Goal: Task Accomplishment & Management: Use online tool/utility

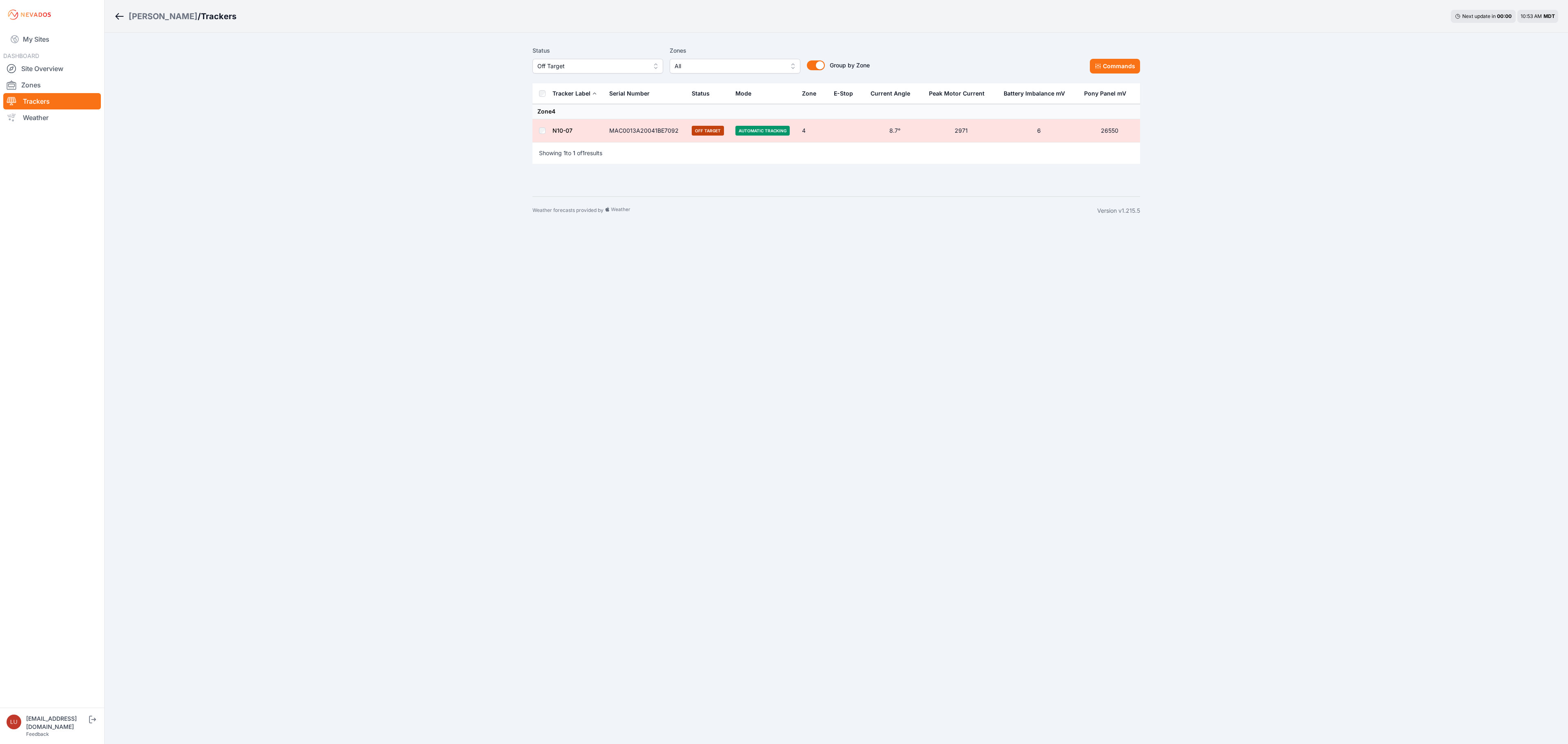
click at [145, 16] on div "[PERSON_NAME]" at bounding box center [163, 16] width 69 height 12
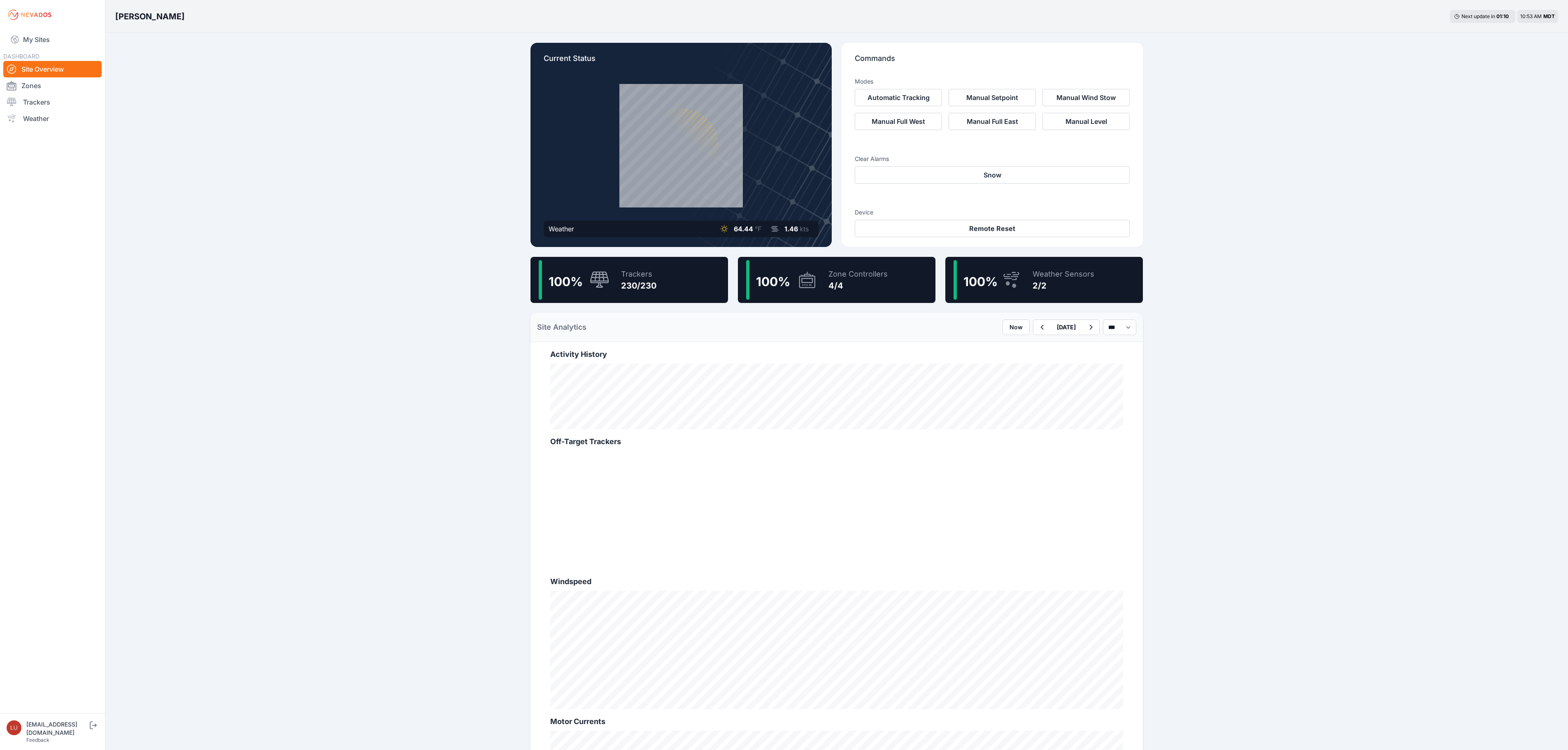
click at [663, 285] on div "100 % Trackers 230/230" at bounding box center [629, 280] width 198 height 46
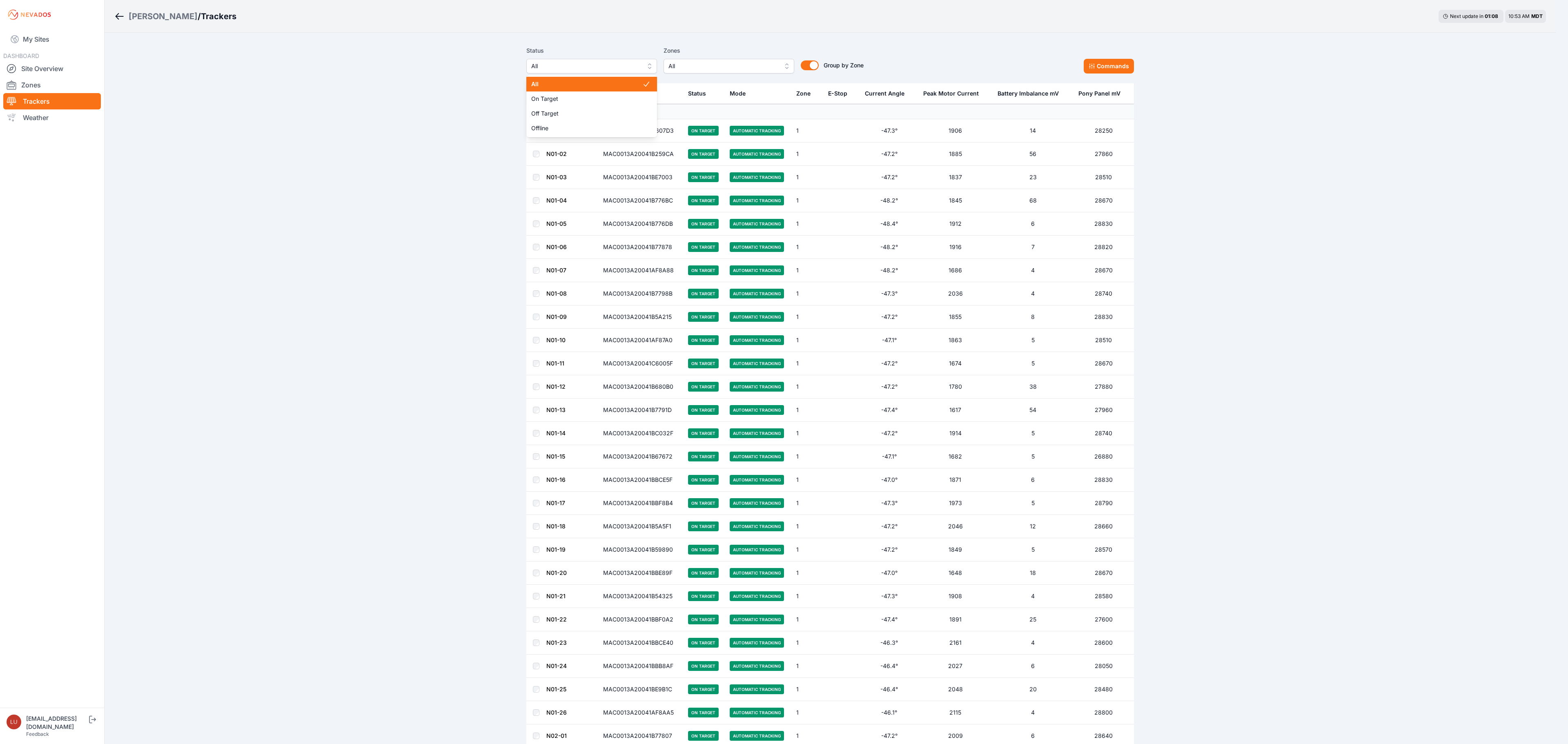
click at [628, 62] on span "All" at bounding box center [586, 66] width 110 height 10
click at [616, 110] on span "Off Target" at bounding box center [587, 113] width 111 height 8
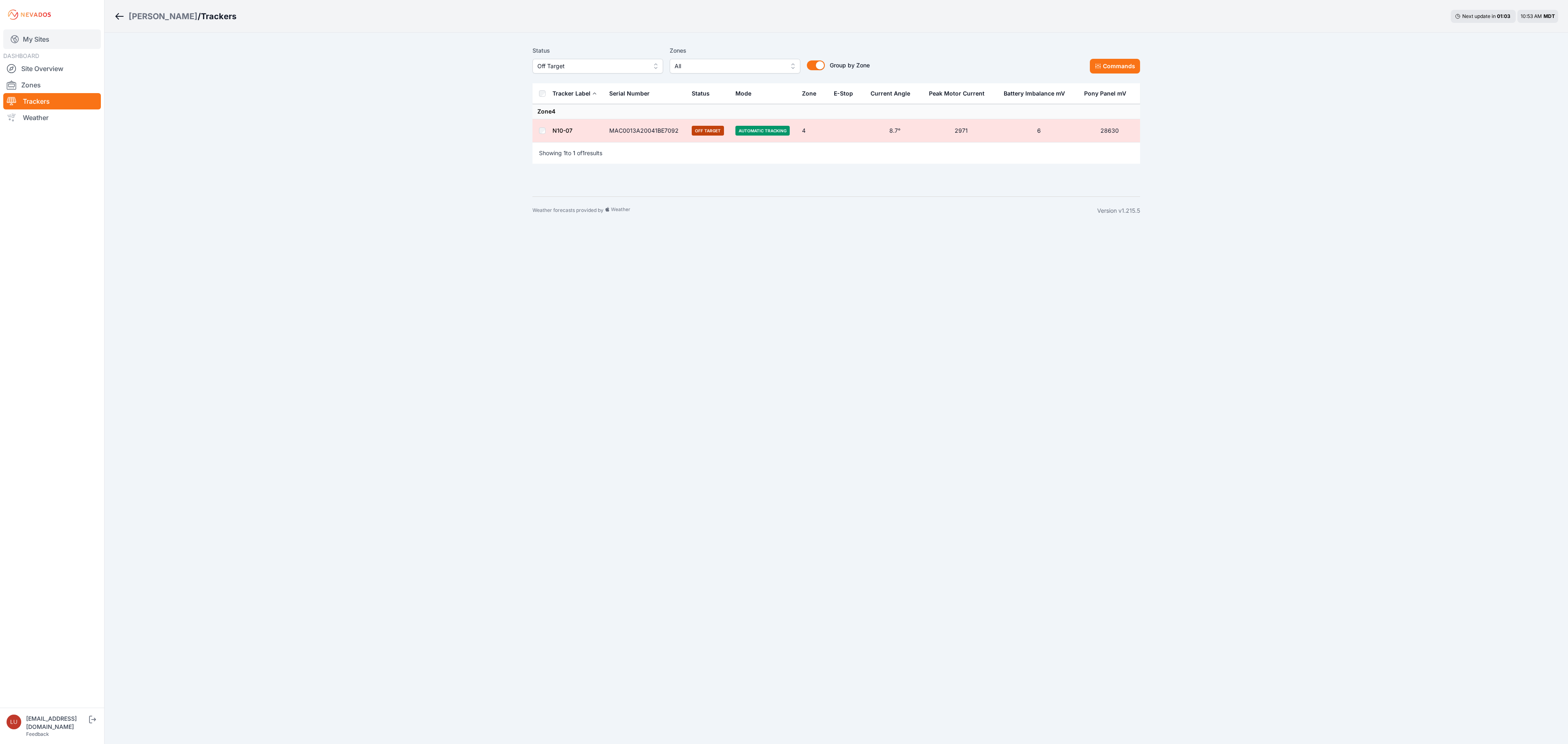
click at [35, 40] on link "My Sites" at bounding box center [52, 39] width 97 height 19
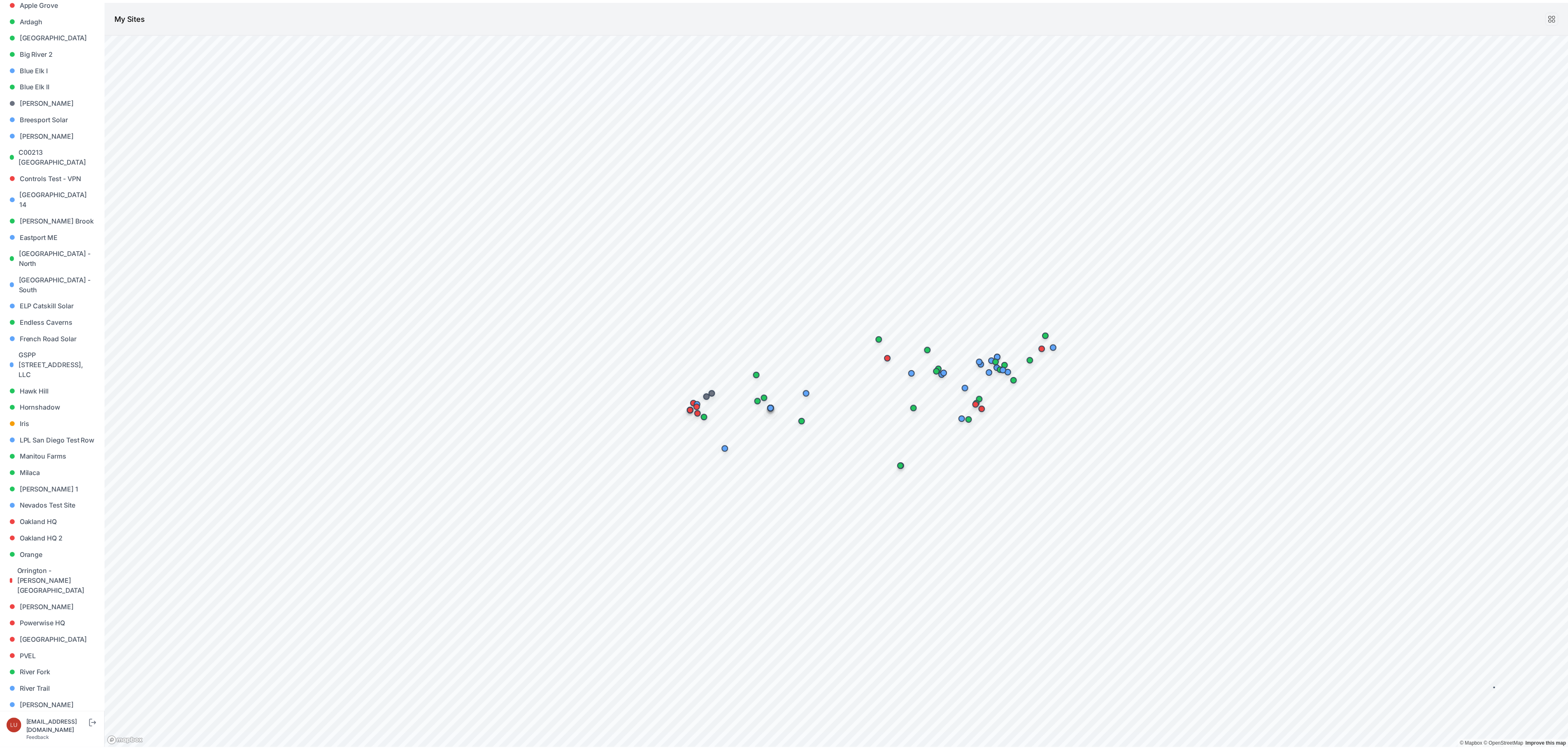
scroll to position [405, 0]
click at [45, 560] on link "Steel" at bounding box center [53, 568] width 92 height 17
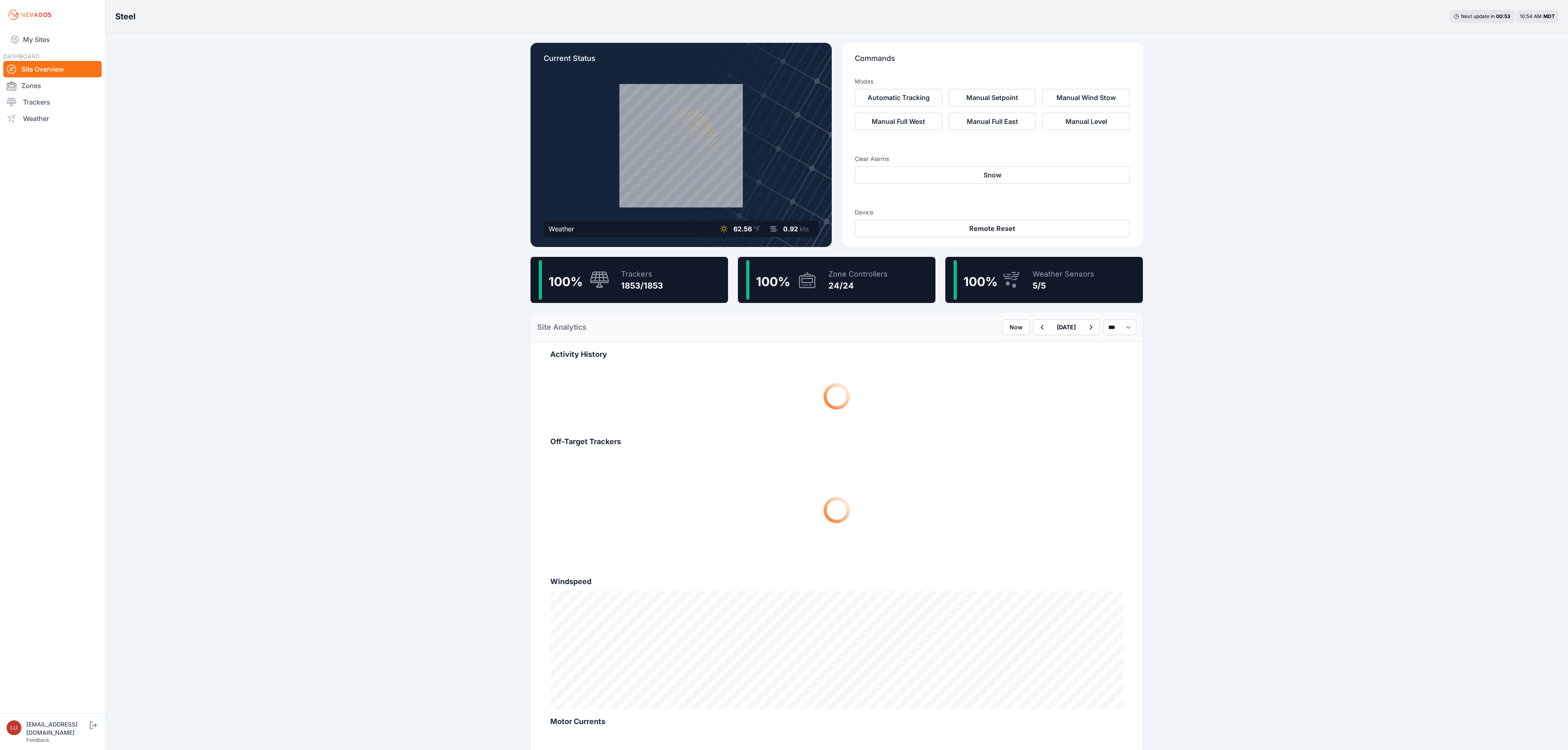
click at [669, 292] on div "100 % Trackers 1853/1853" at bounding box center [629, 280] width 198 height 46
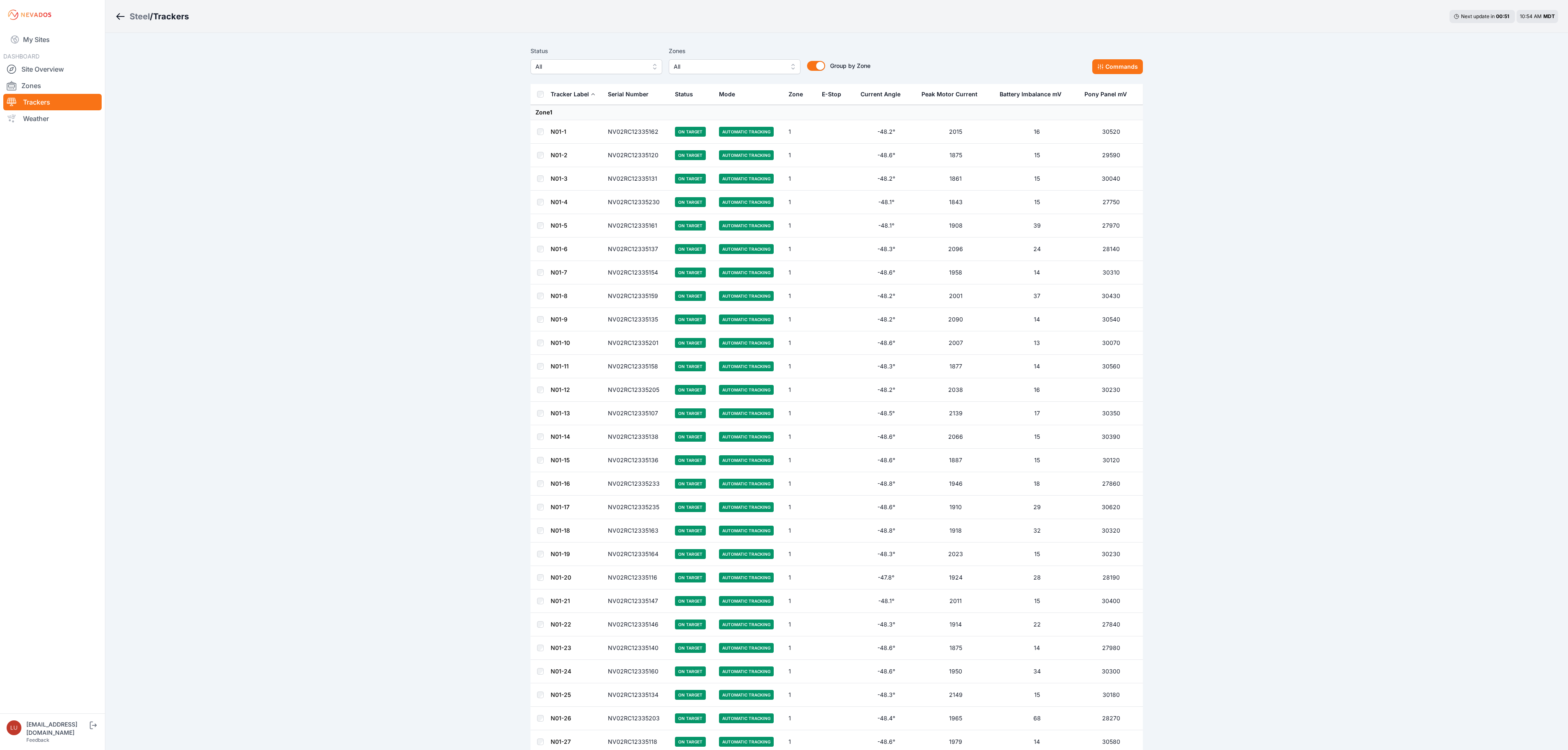
click at [580, 63] on span "All" at bounding box center [591, 67] width 110 height 10
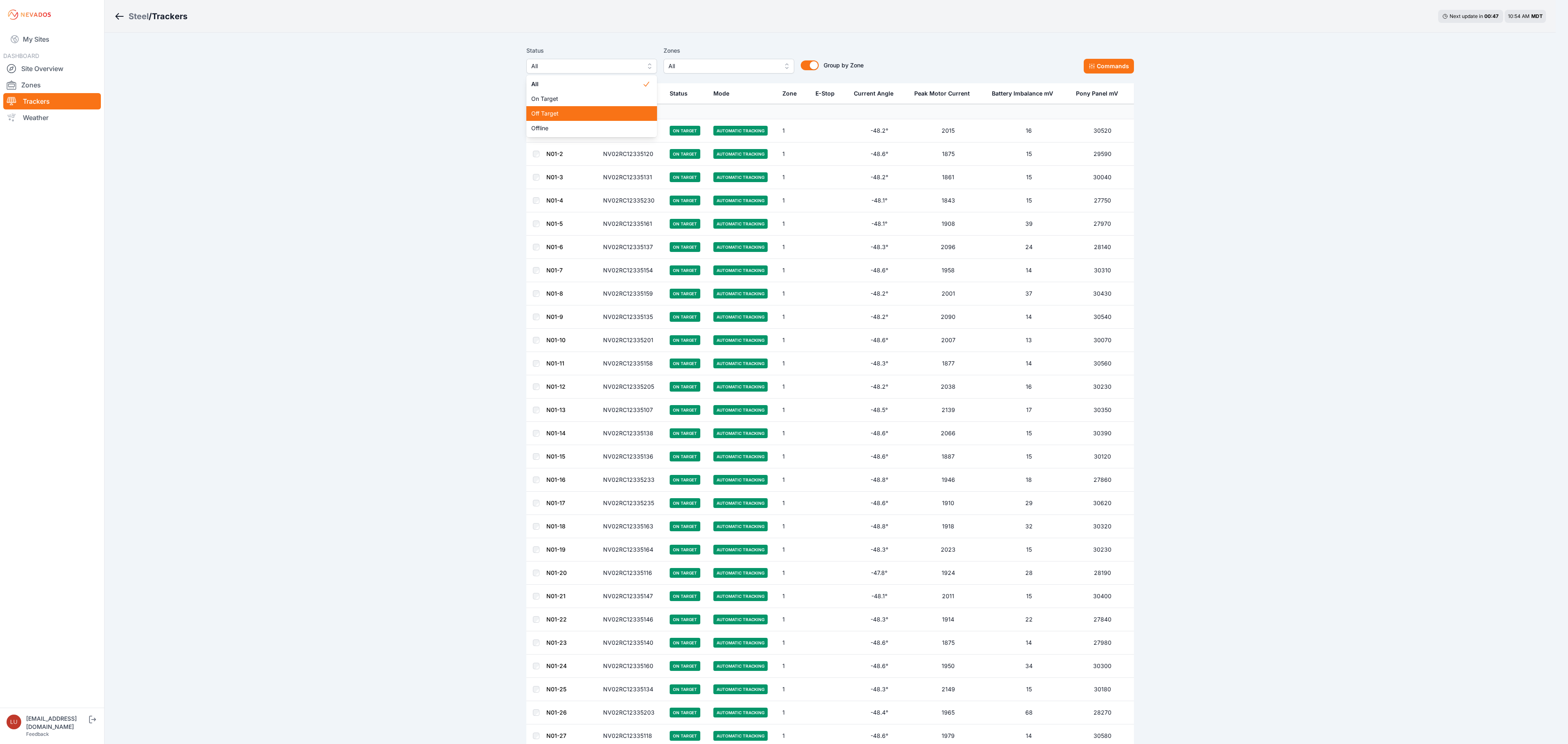
click at [573, 118] on div "Off Target" at bounding box center [592, 113] width 131 height 15
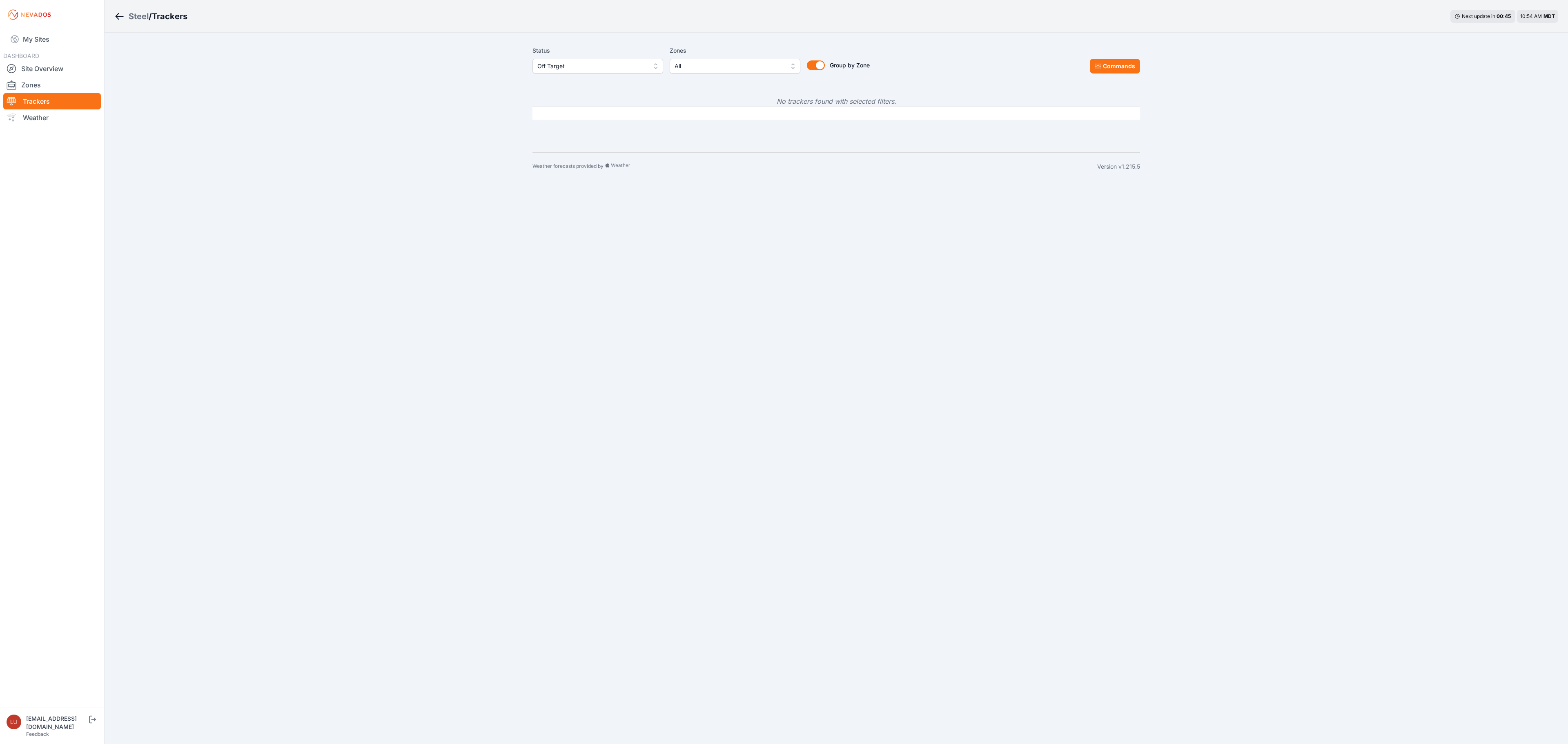
click at [585, 69] on span "Off Target" at bounding box center [592, 66] width 110 height 10
click at [576, 132] on span "Offline" at bounding box center [593, 128] width 111 height 8
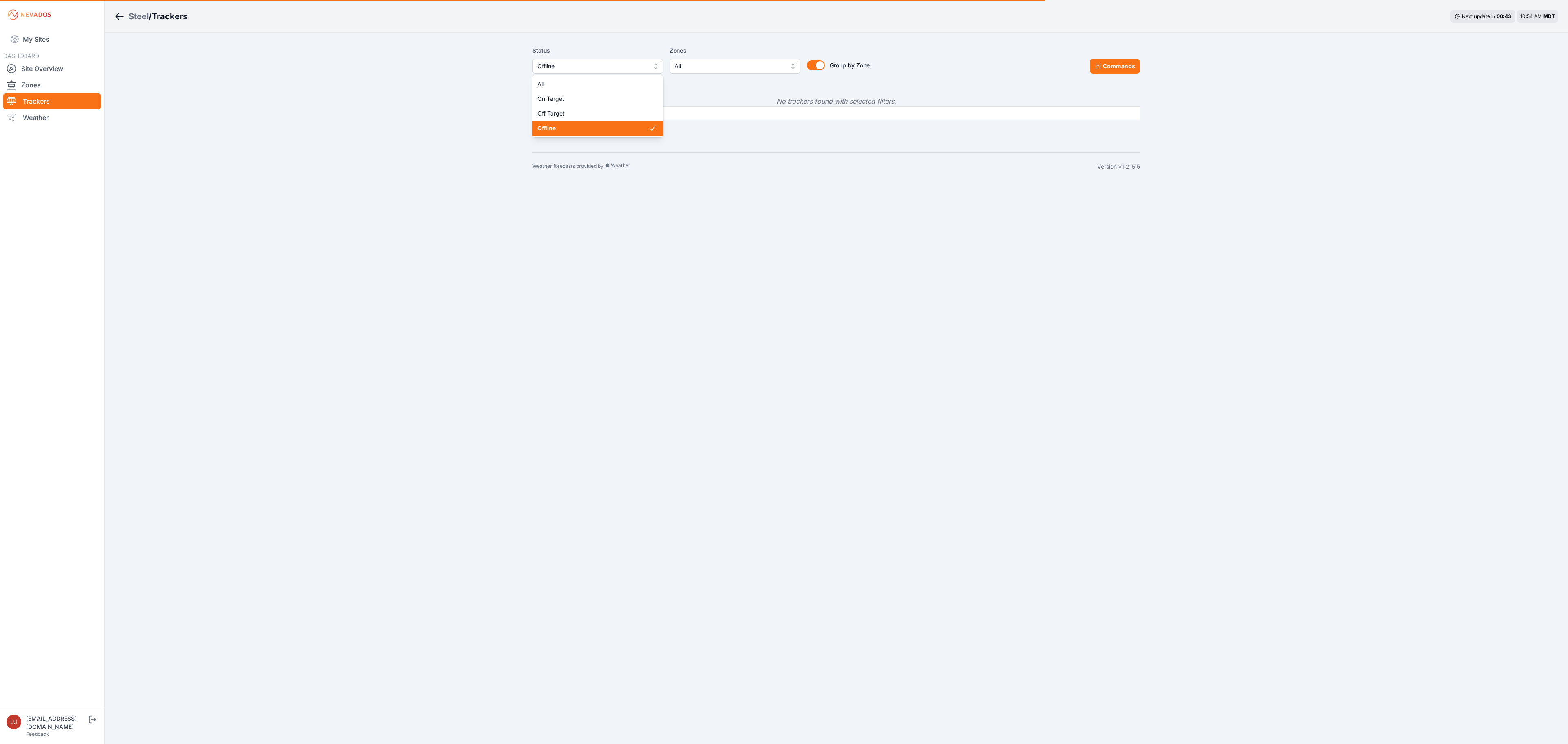
click at [586, 59] on button "Offline" at bounding box center [598, 66] width 131 height 15
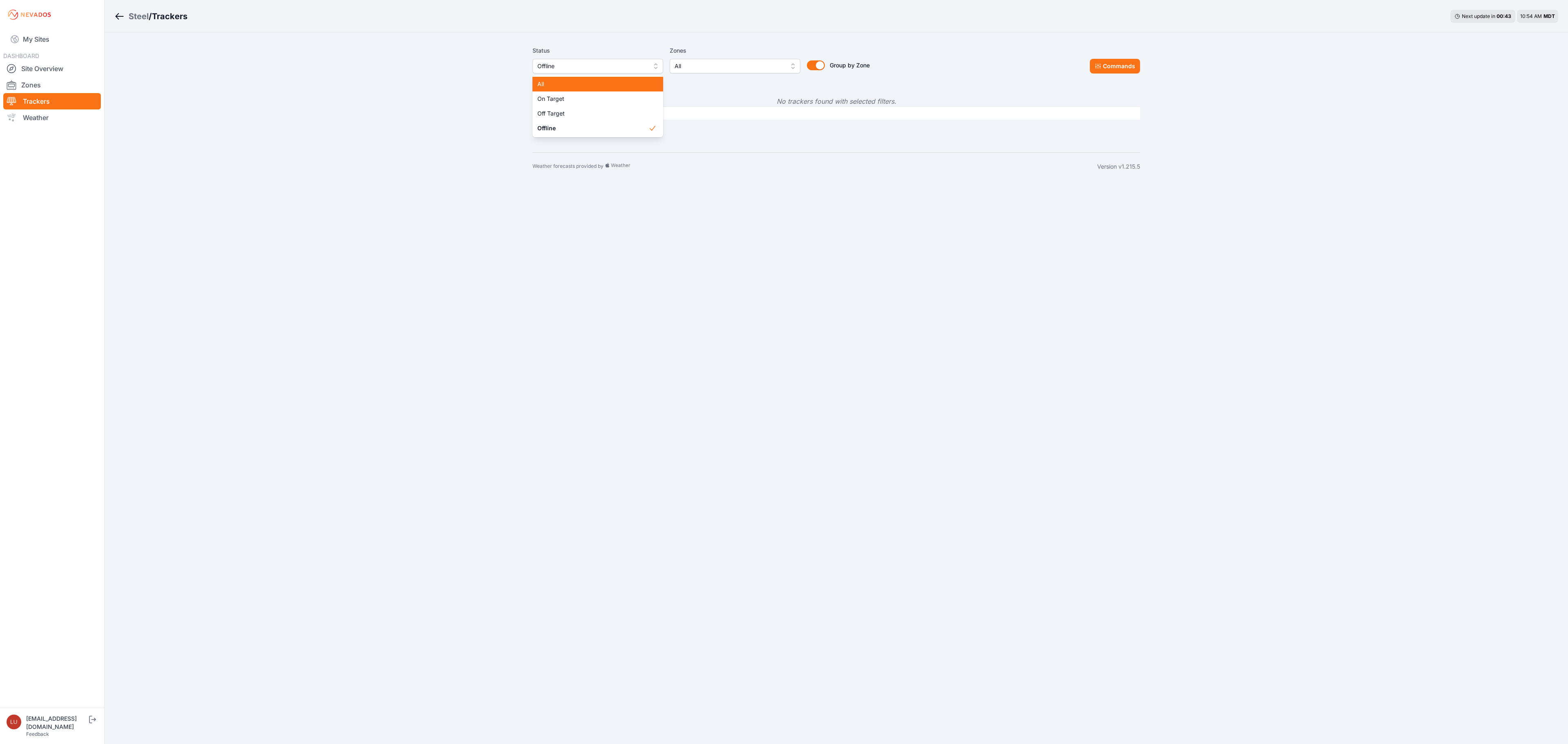
click at [579, 80] on span "All" at bounding box center [593, 83] width 111 height 8
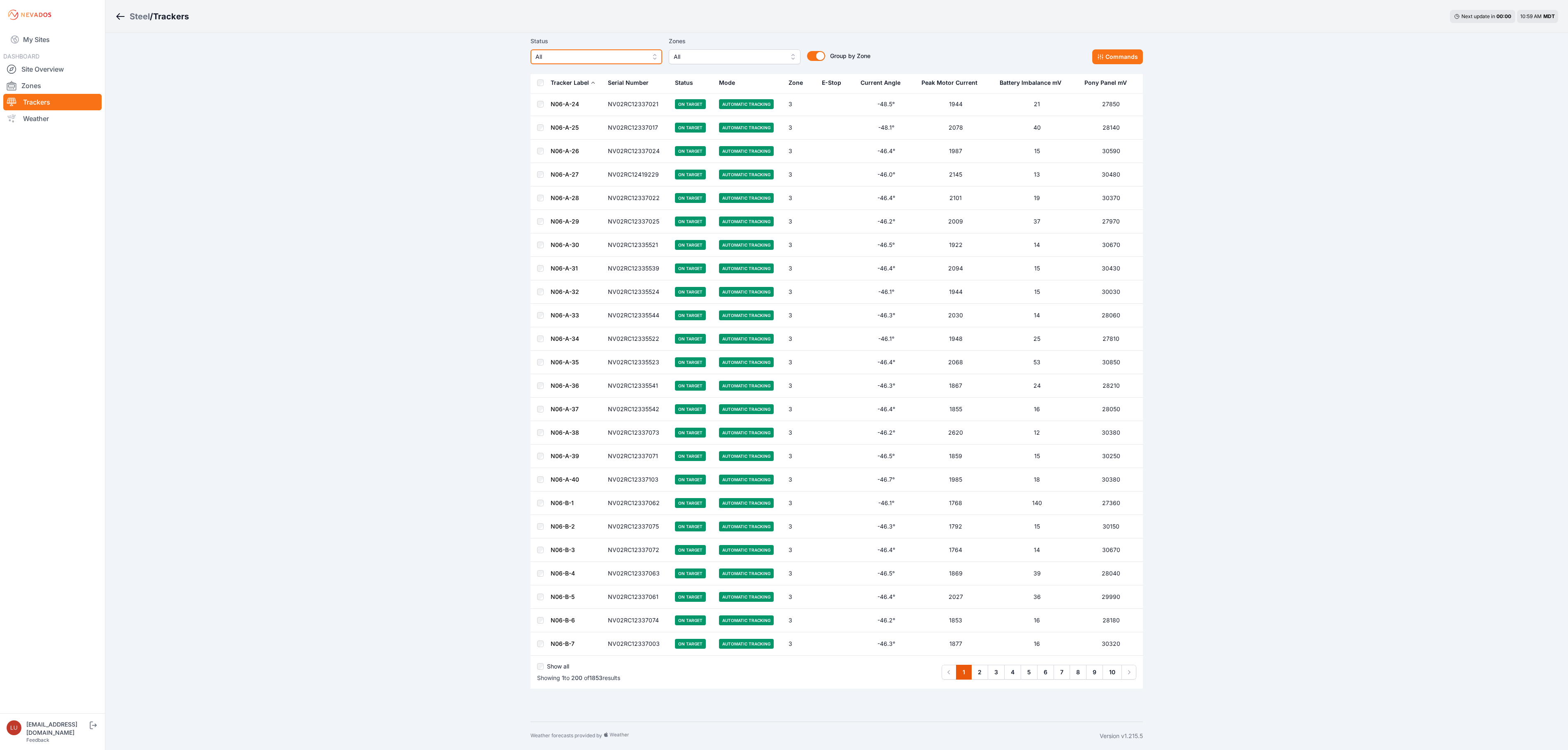
scroll to position [4273, 0]
click at [1012, 672] on link "4" at bounding box center [1013, 672] width 17 height 15
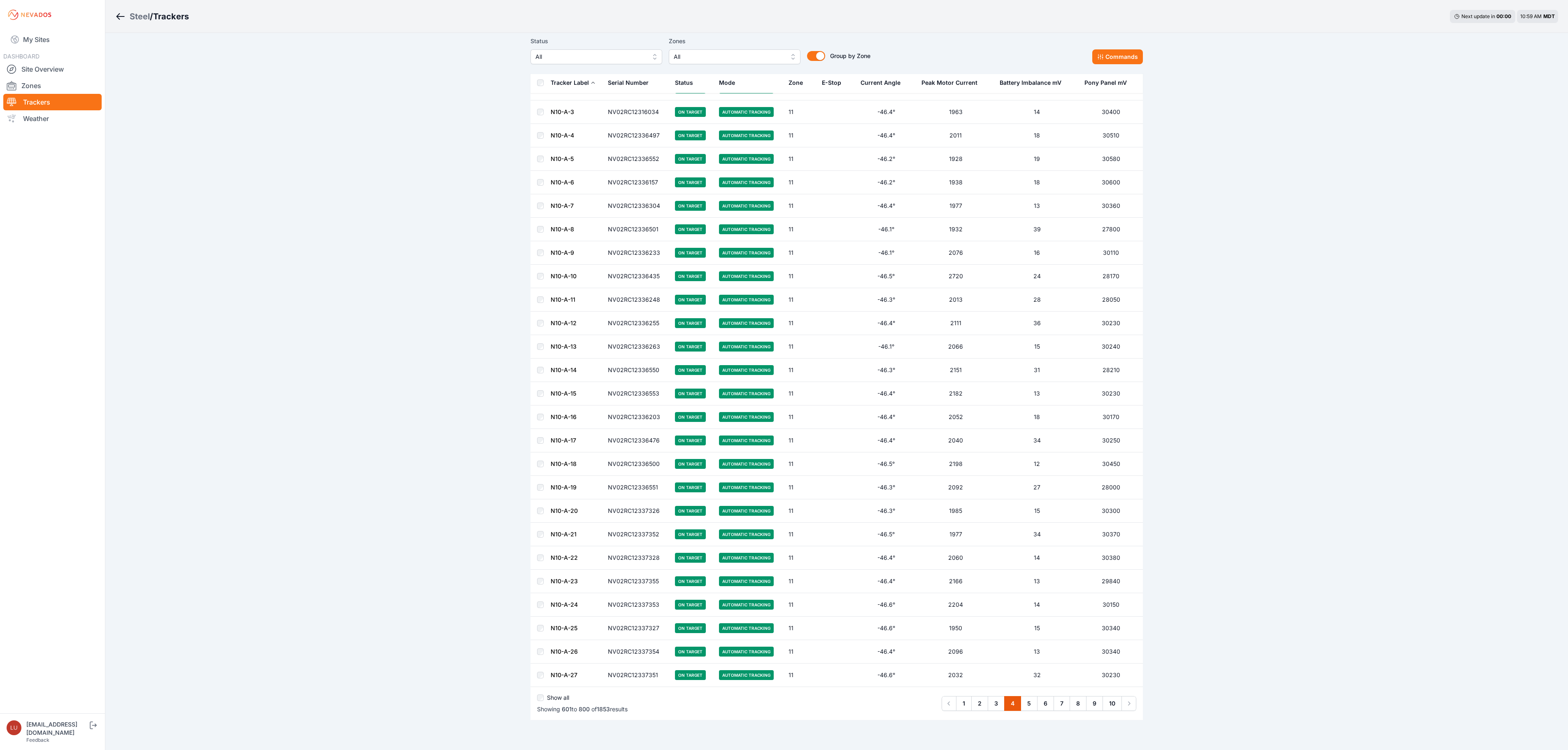
scroll to position [4288, 0]
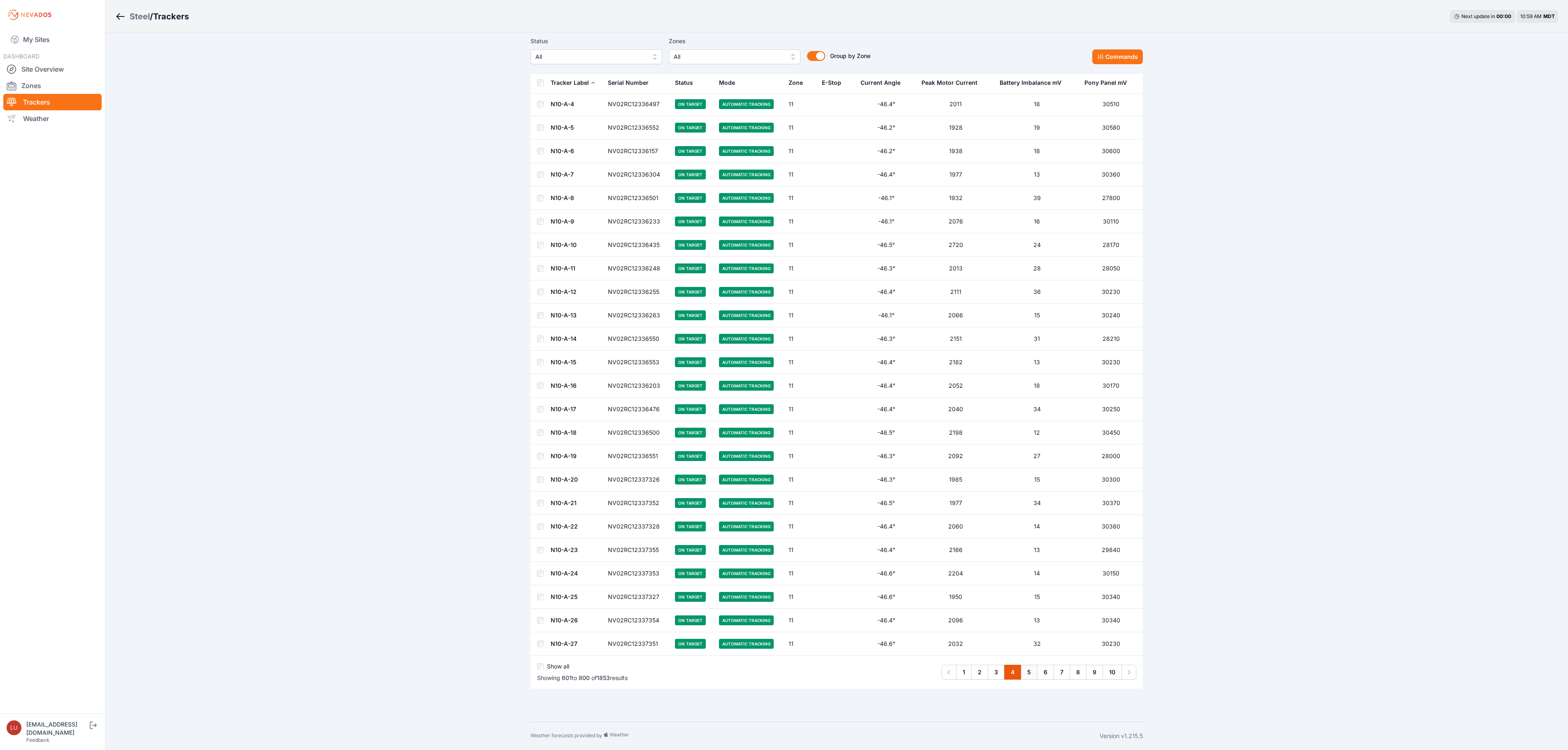
click at [1031, 670] on link "5" at bounding box center [1029, 672] width 17 height 15
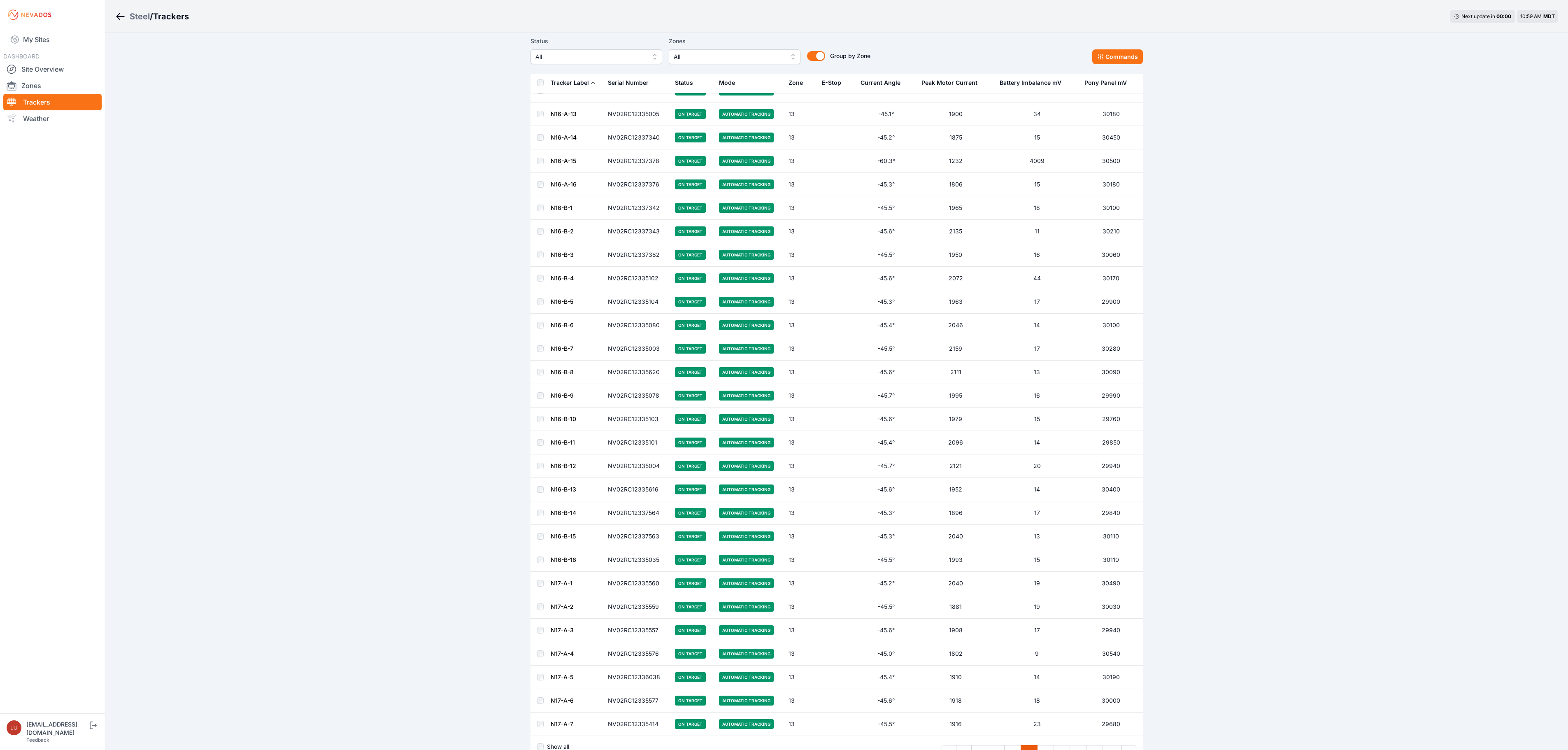
click at [562, 164] on link "N16-A-15" at bounding box center [564, 160] width 26 height 7
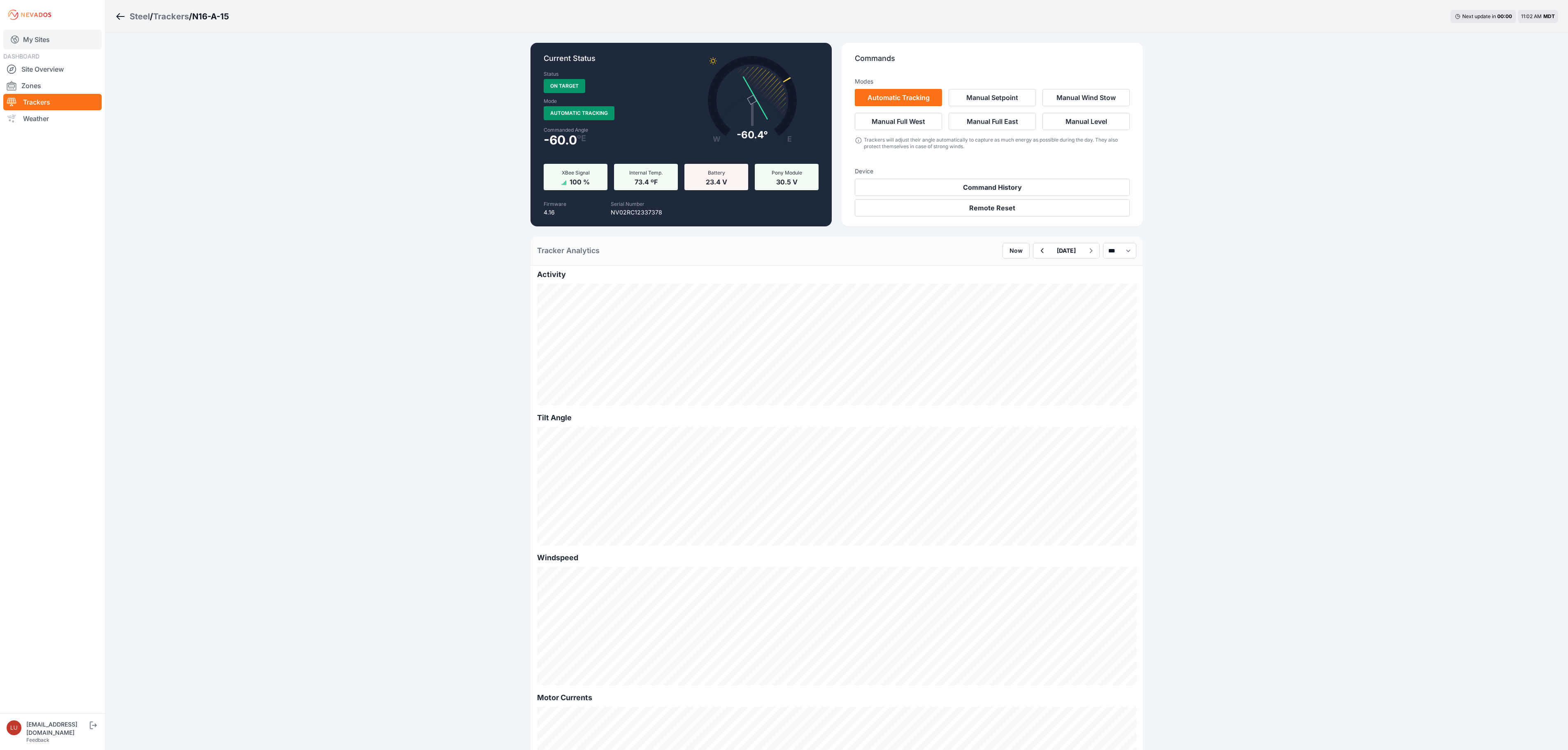
click at [41, 37] on link "My Sites" at bounding box center [52, 39] width 98 height 20
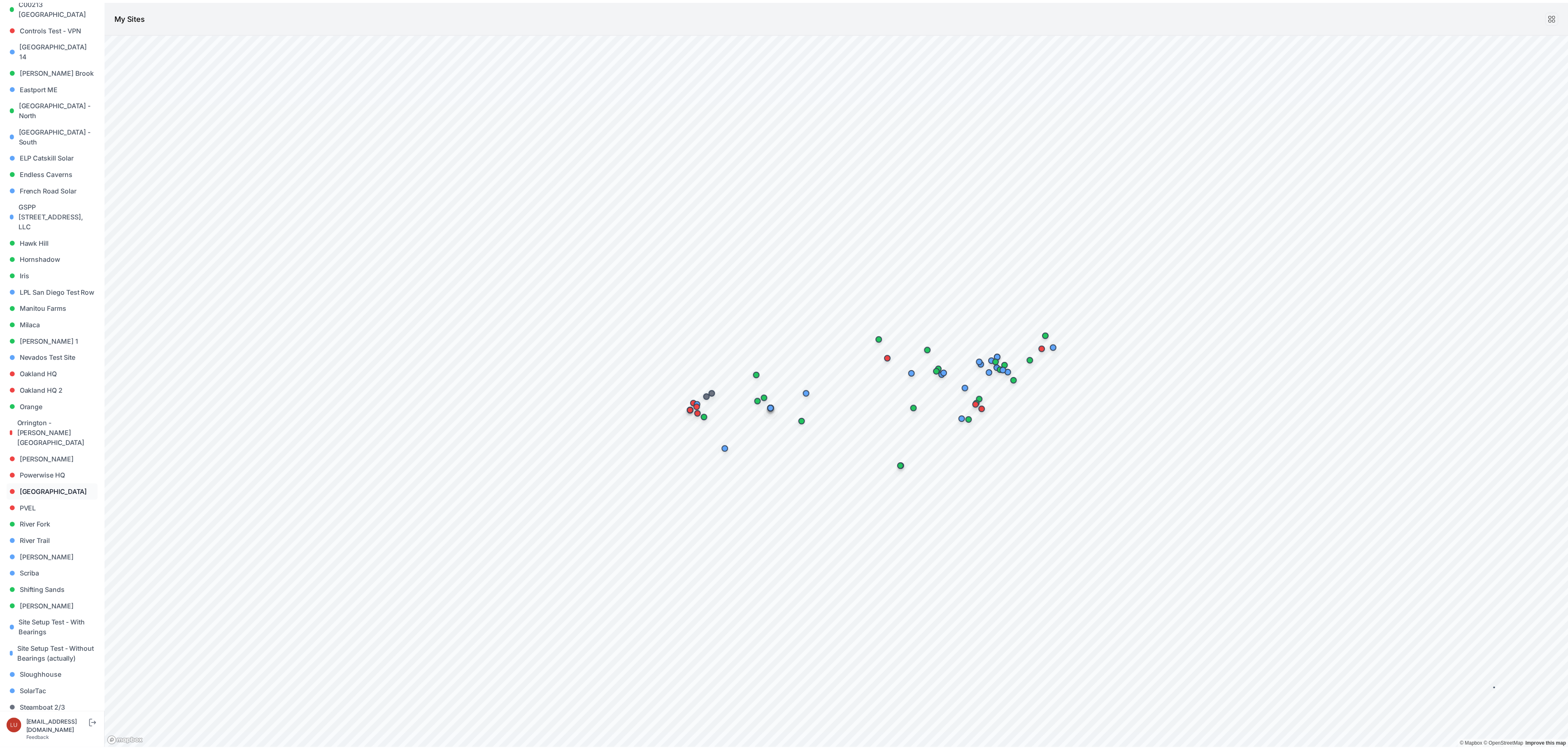
scroll to position [330, 0]
click at [57, 586] on link "Sloughhouse" at bounding box center [53, 594] width 92 height 17
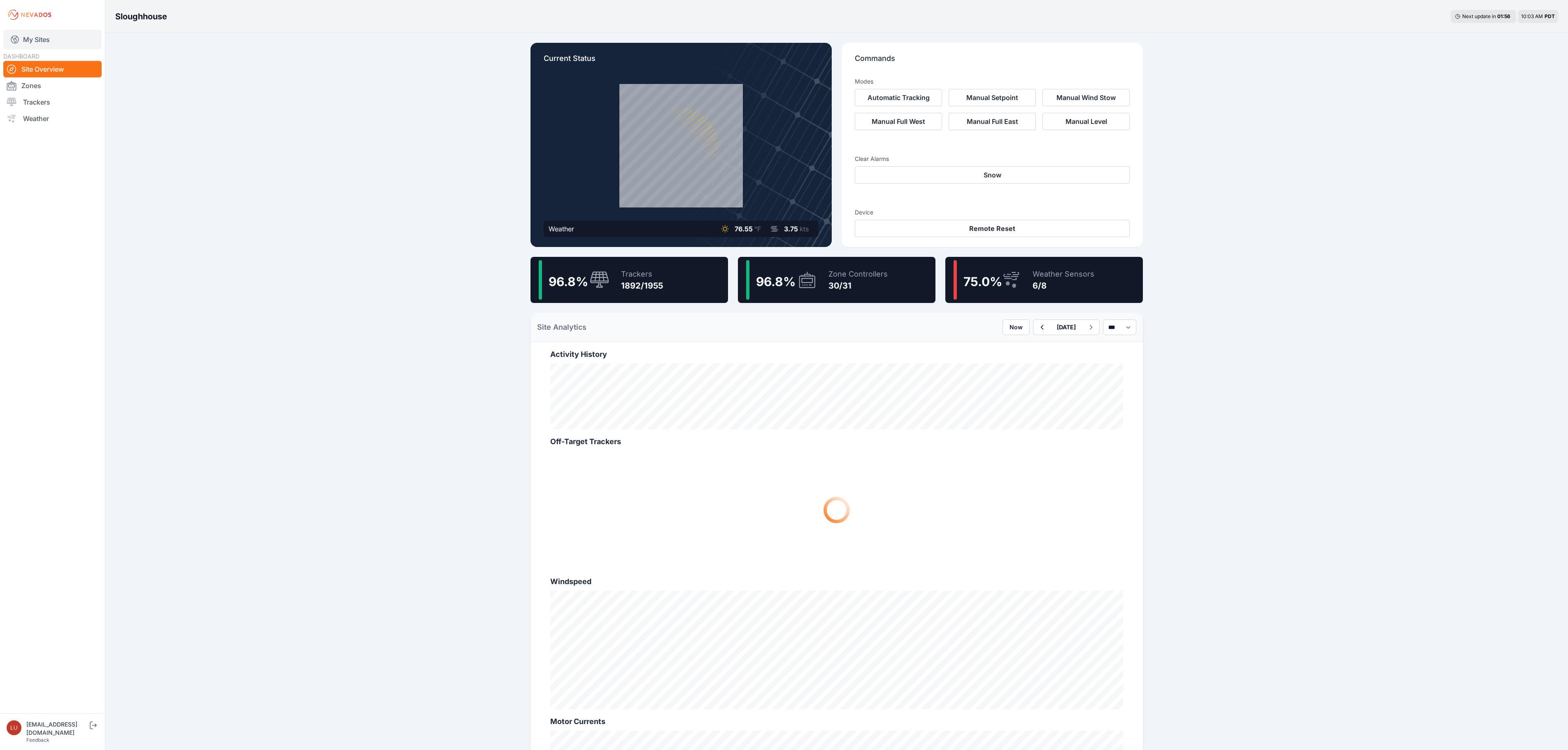
click at [53, 42] on link "My Sites" at bounding box center [52, 39] width 98 height 20
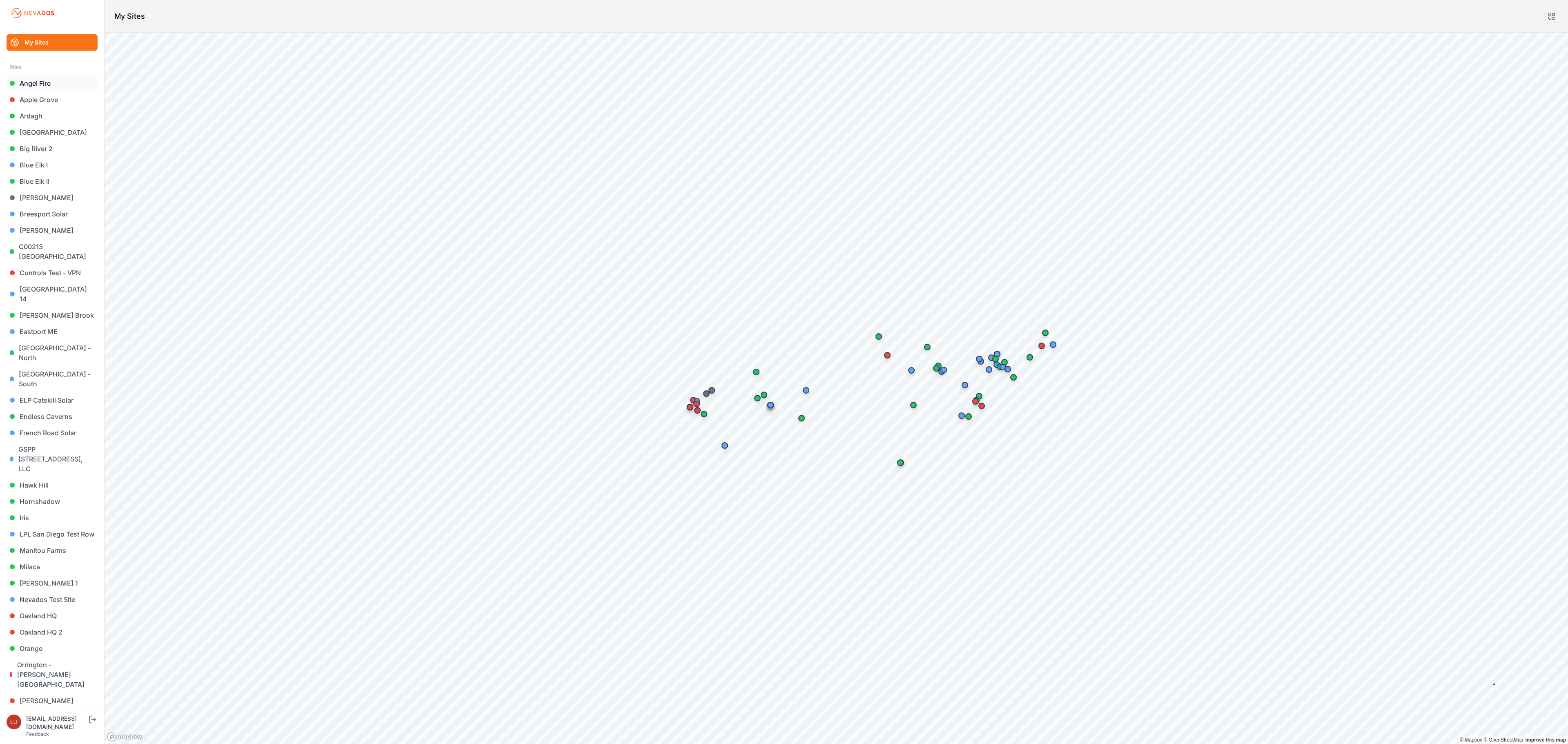
click at [40, 79] on link "Angel Fire" at bounding box center [52, 83] width 91 height 16
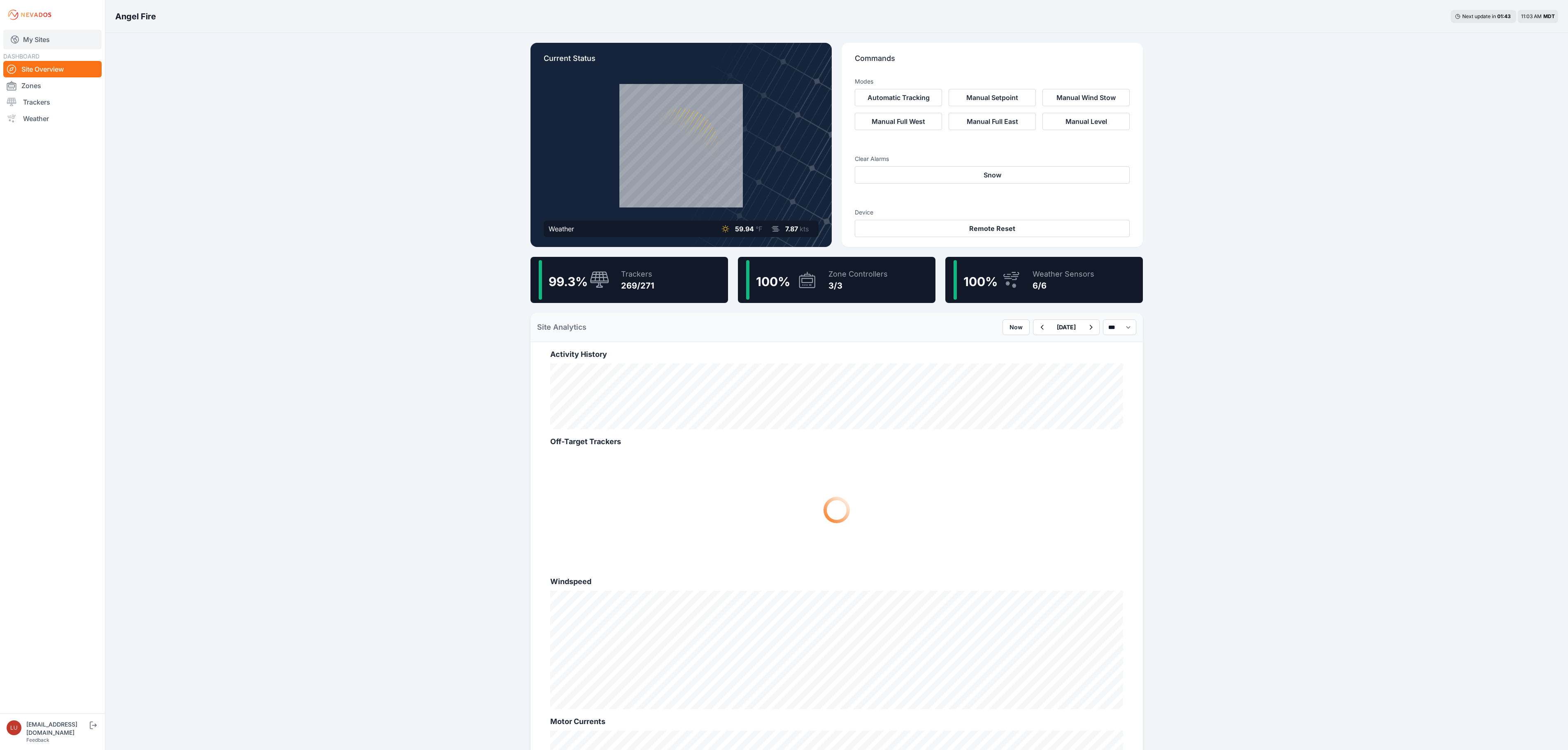
click at [31, 36] on link "My Sites" at bounding box center [52, 39] width 98 height 20
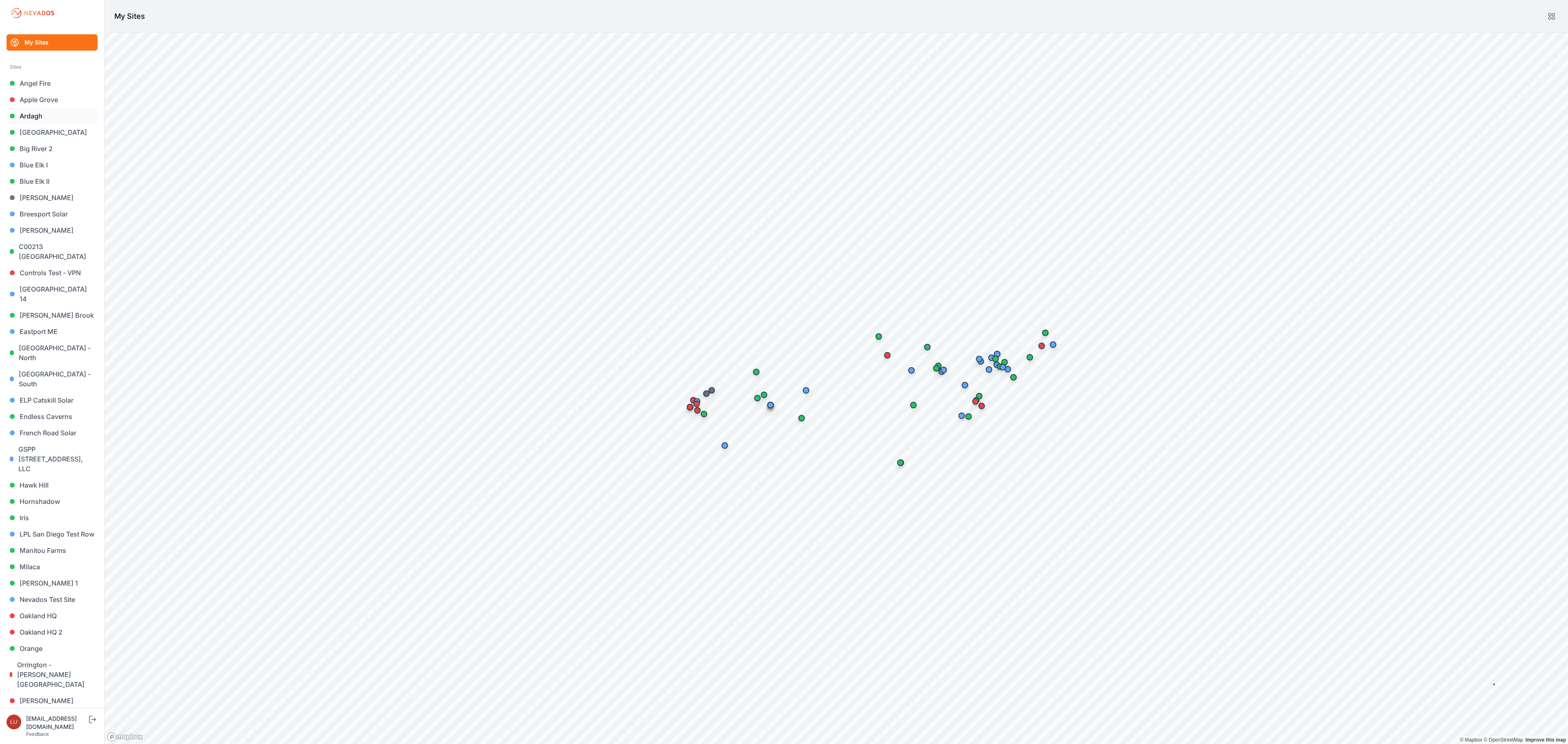
click at [34, 110] on link "Ardagh" at bounding box center [52, 116] width 91 height 16
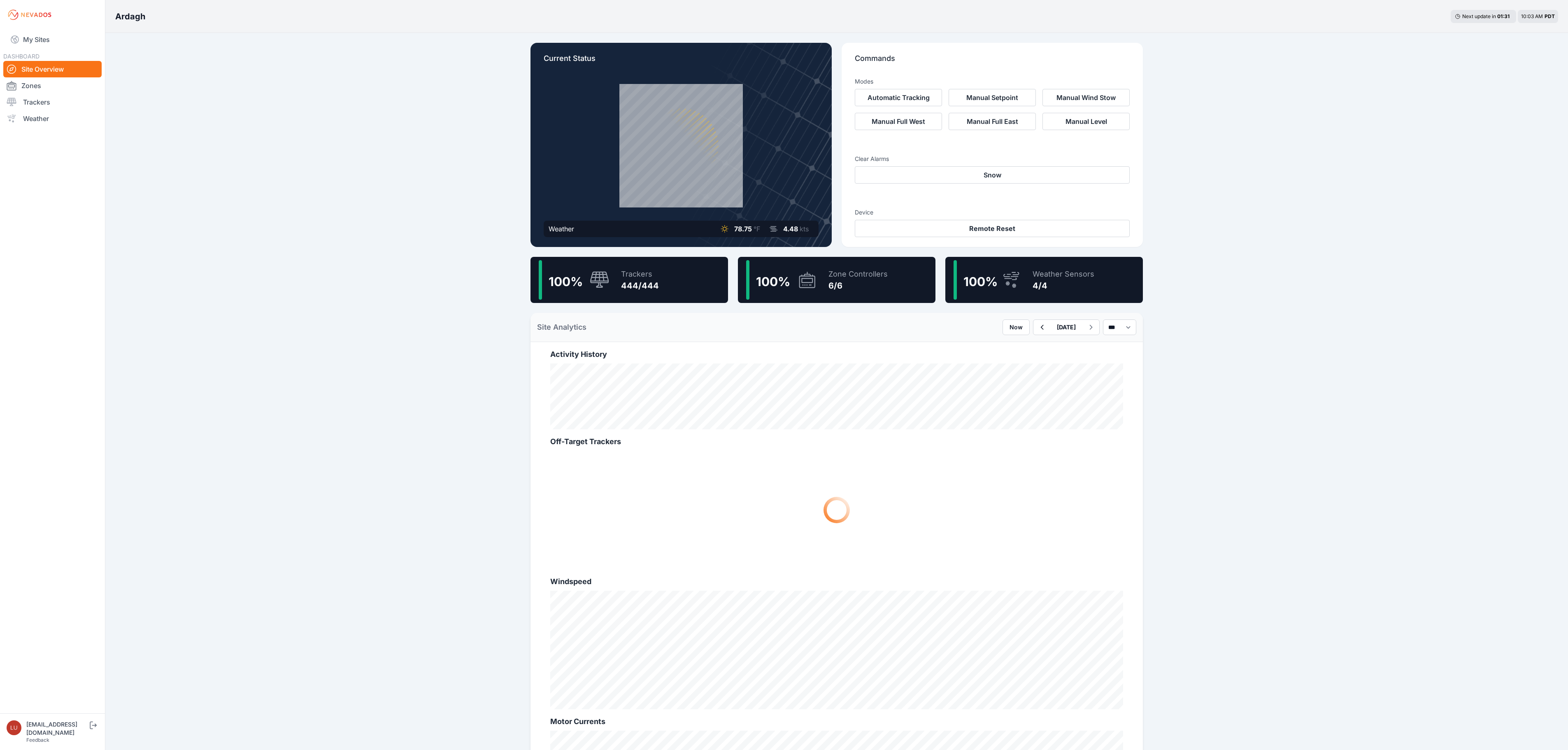
click at [667, 277] on div "100 % Trackers 444/444" at bounding box center [629, 280] width 198 height 46
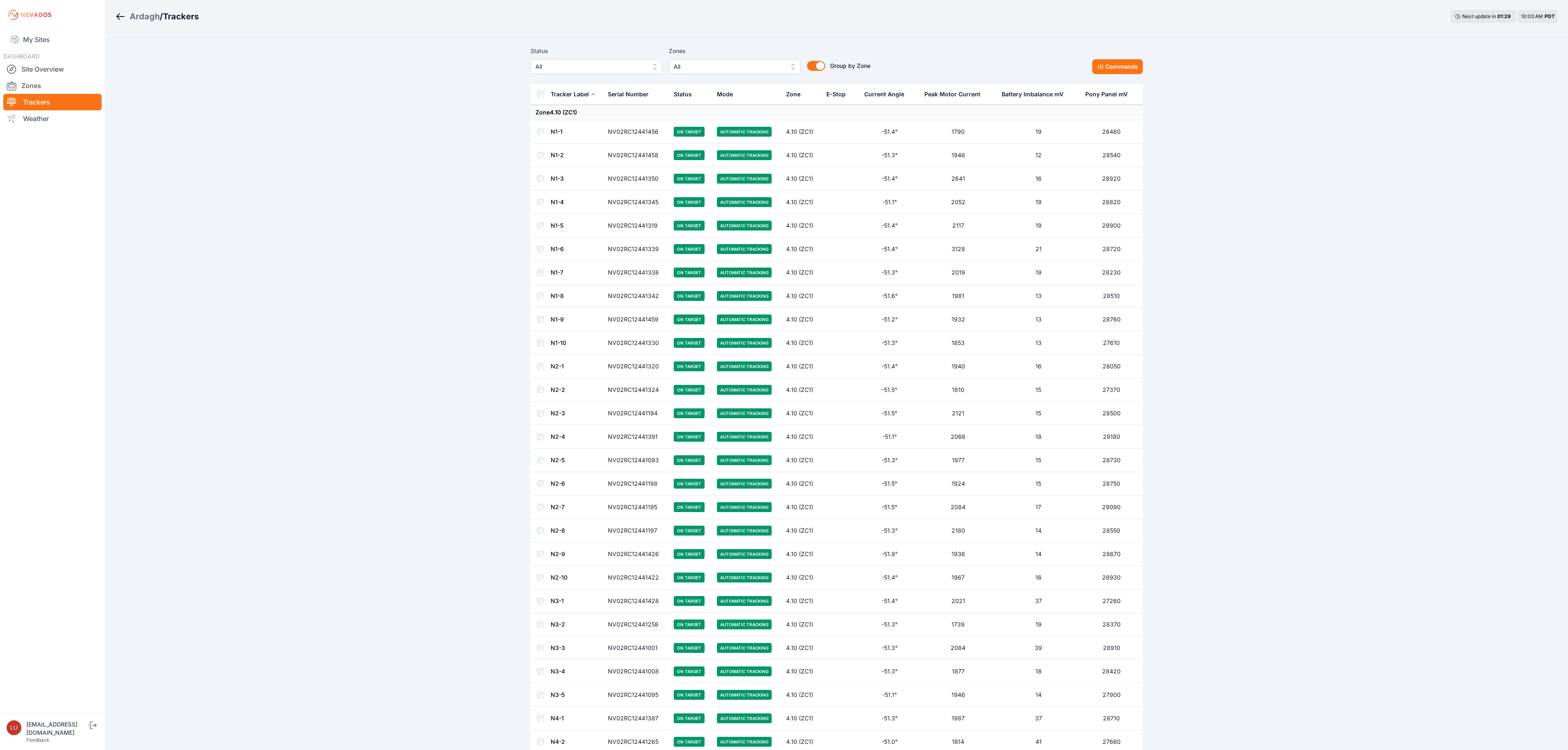
click at [896, 97] on div "Current Angle" at bounding box center [884, 94] width 40 height 8
click at [906, 96] on icon at bounding box center [909, 95] width 5 height 5
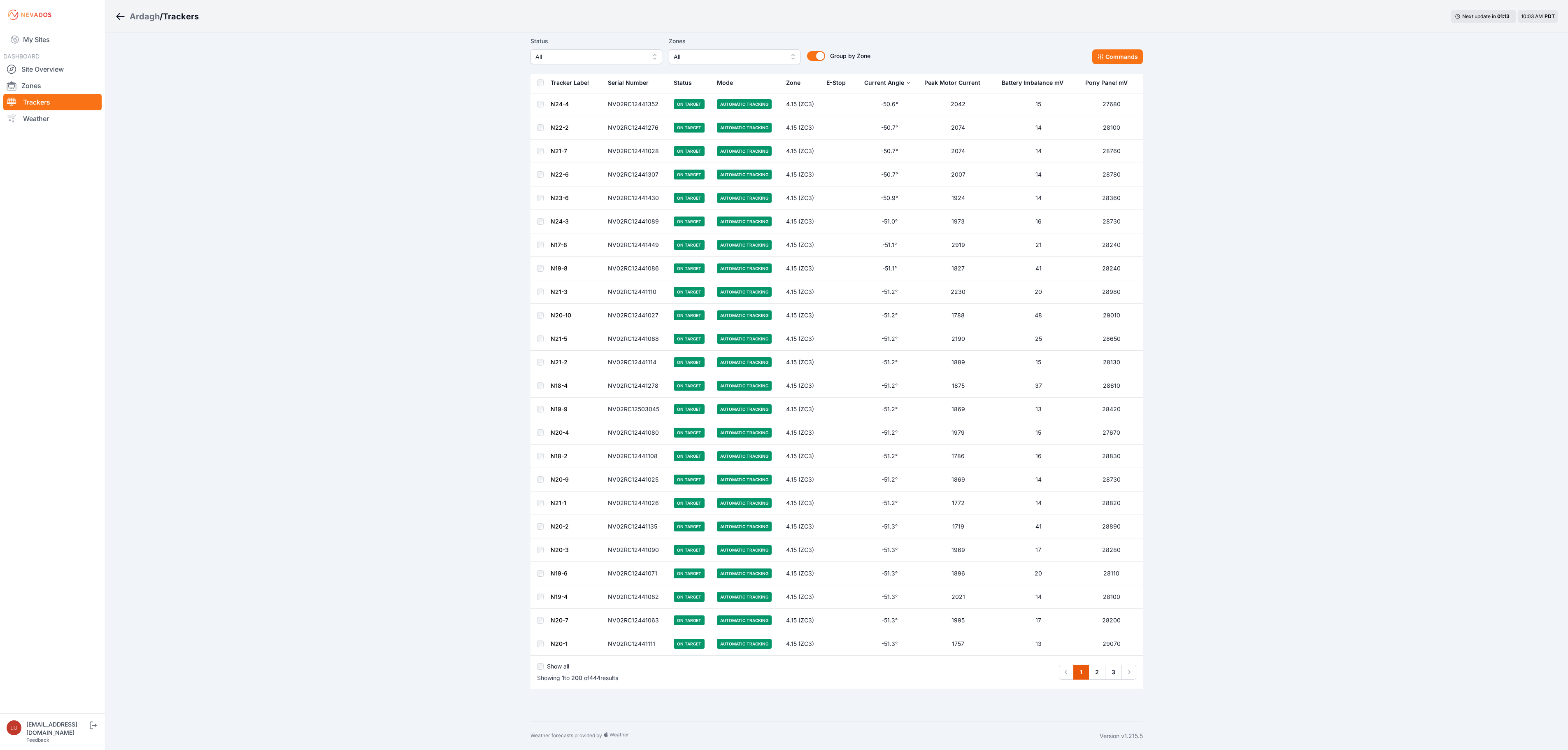
scroll to position [4273, 0]
click at [1101, 675] on link "2" at bounding box center [1097, 672] width 17 height 15
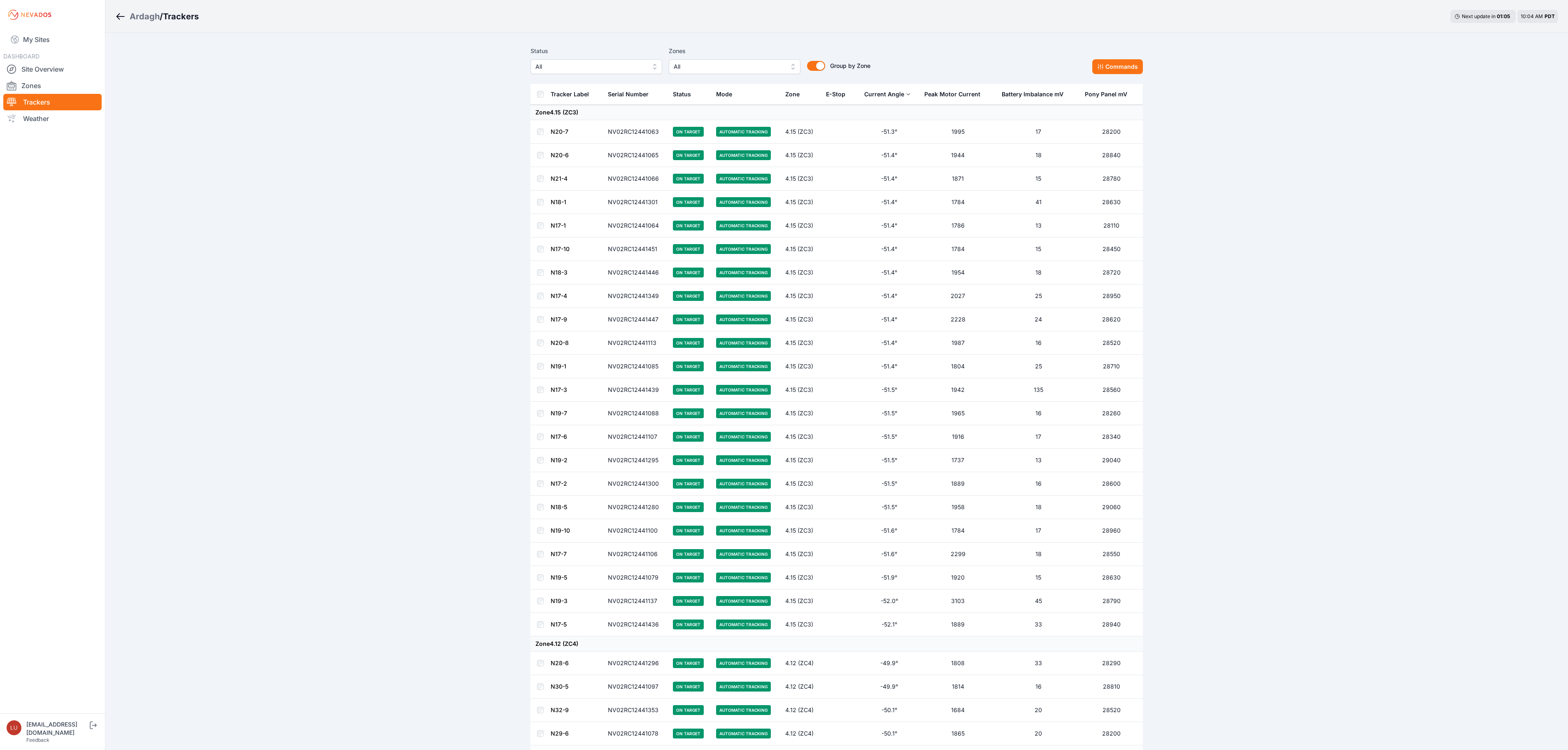
click at [901, 93] on div "Current Angle" at bounding box center [884, 94] width 40 height 8
click at [903, 91] on div "Current Angle" at bounding box center [884, 94] width 40 height 8
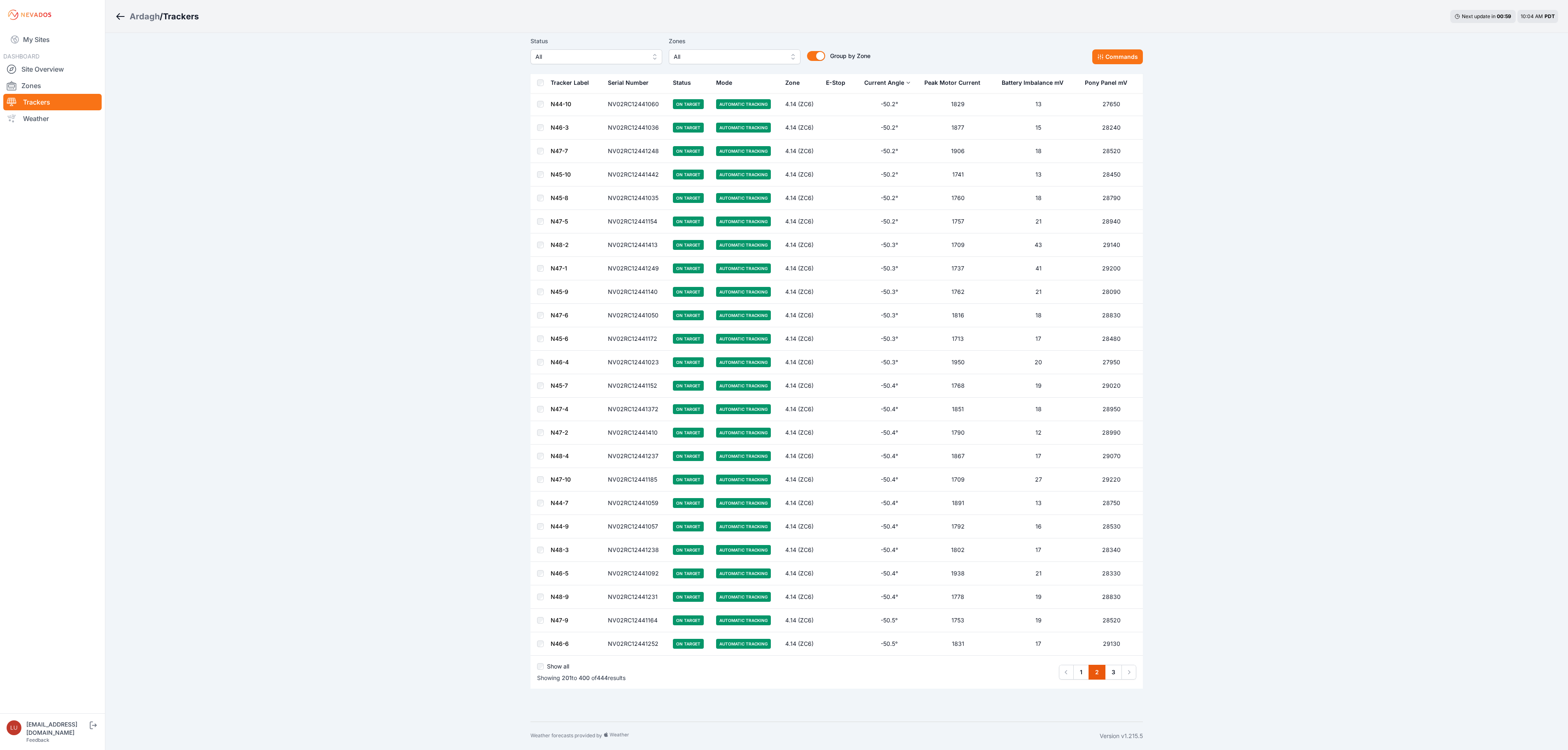
scroll to position [4288, 0]
click at [1115, 668] on link "3" at bounding box center [1113, 672] width 17 height 15
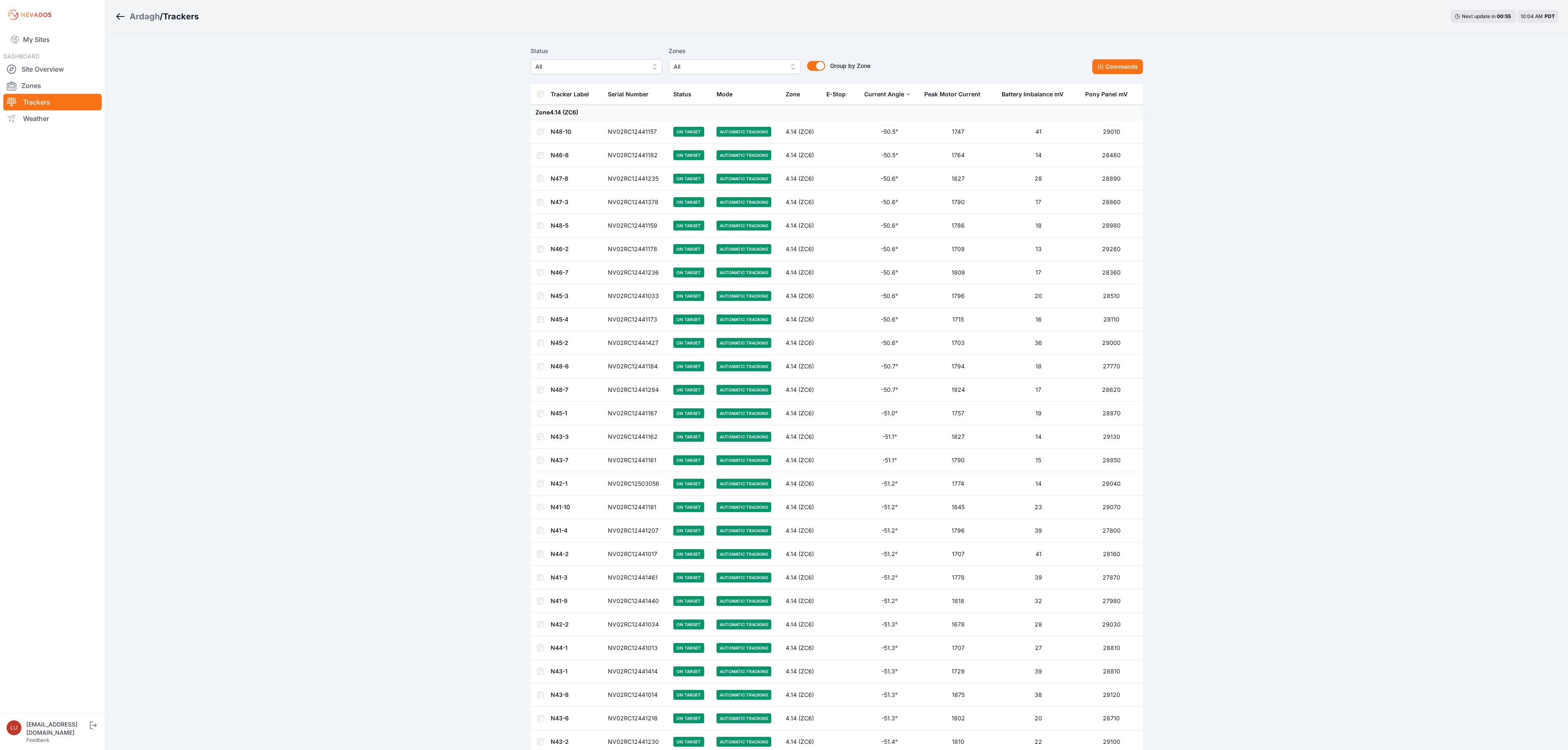
click at [899, 97] on div "Current Angle" at bounding box center [884, 94] width 40 height 8
click at [33, 41] on link "My Sites" at bounding box center [52, 39] width 98 height 20
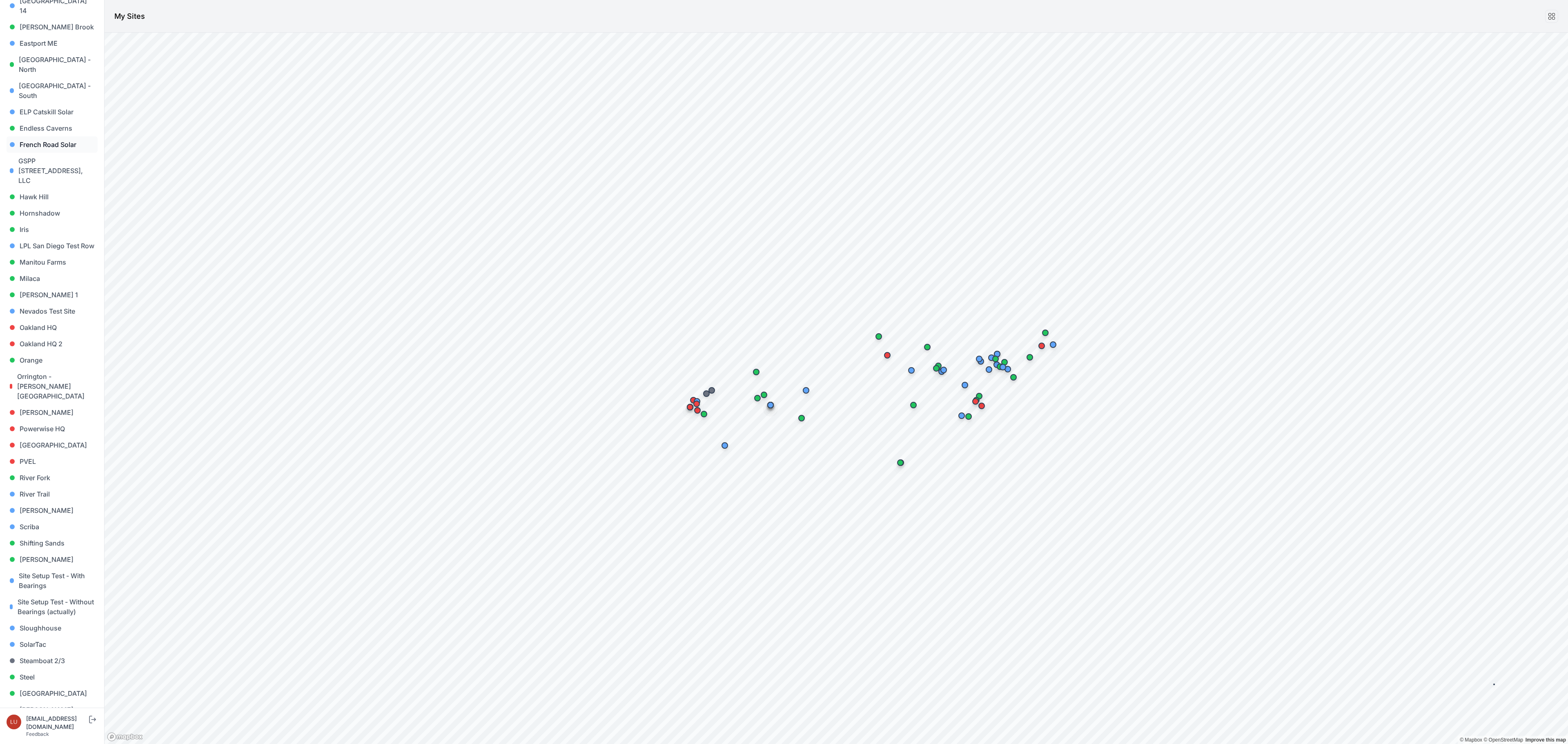
scroll to position [327, 0]
click at [46, 513] on link "[PERSON_NAME]" at bounding box center [52, 521] width 91 height 16
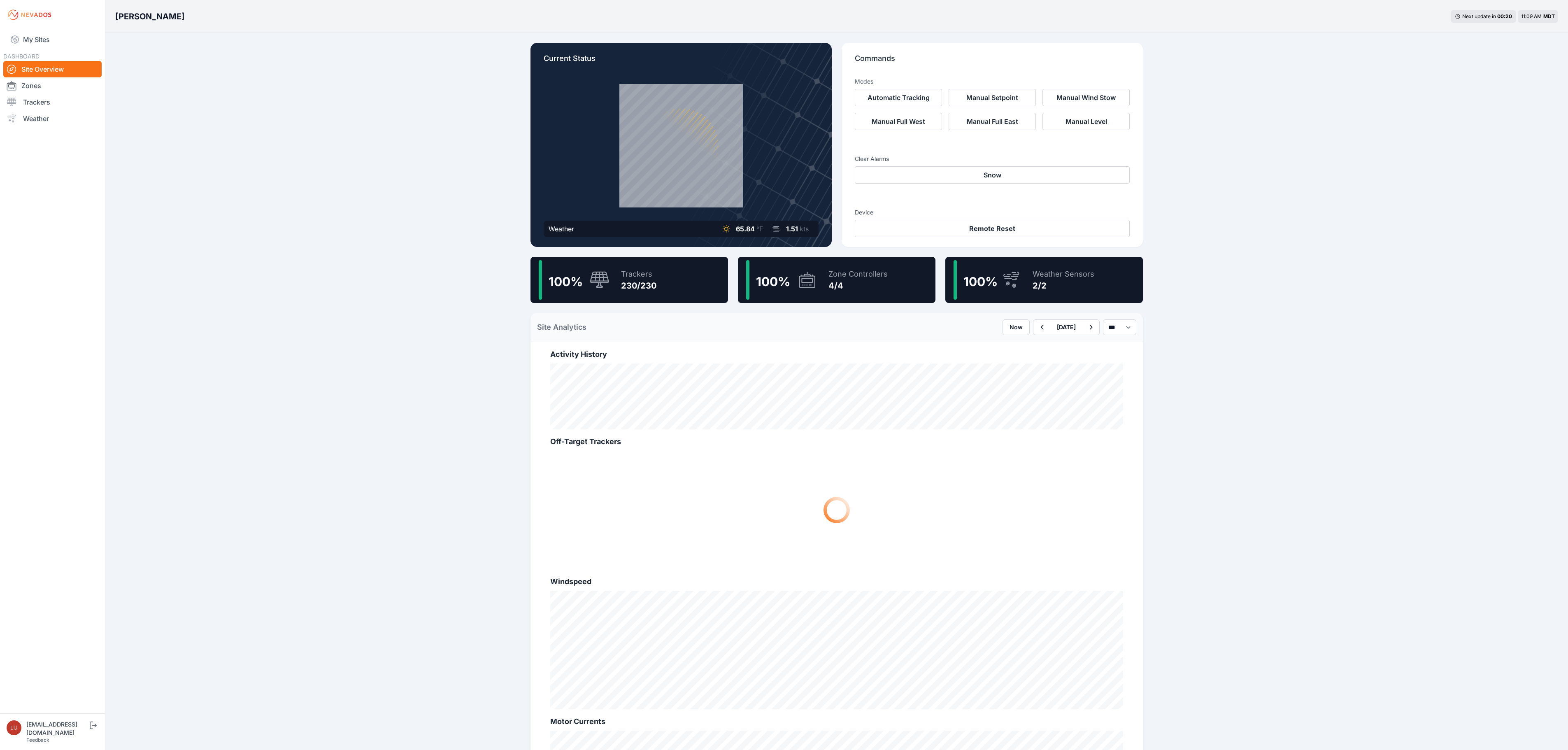
click at [686, 294] on div "100 % Trackers 230/230" at bounding box center [629, 280] width 198 height 46
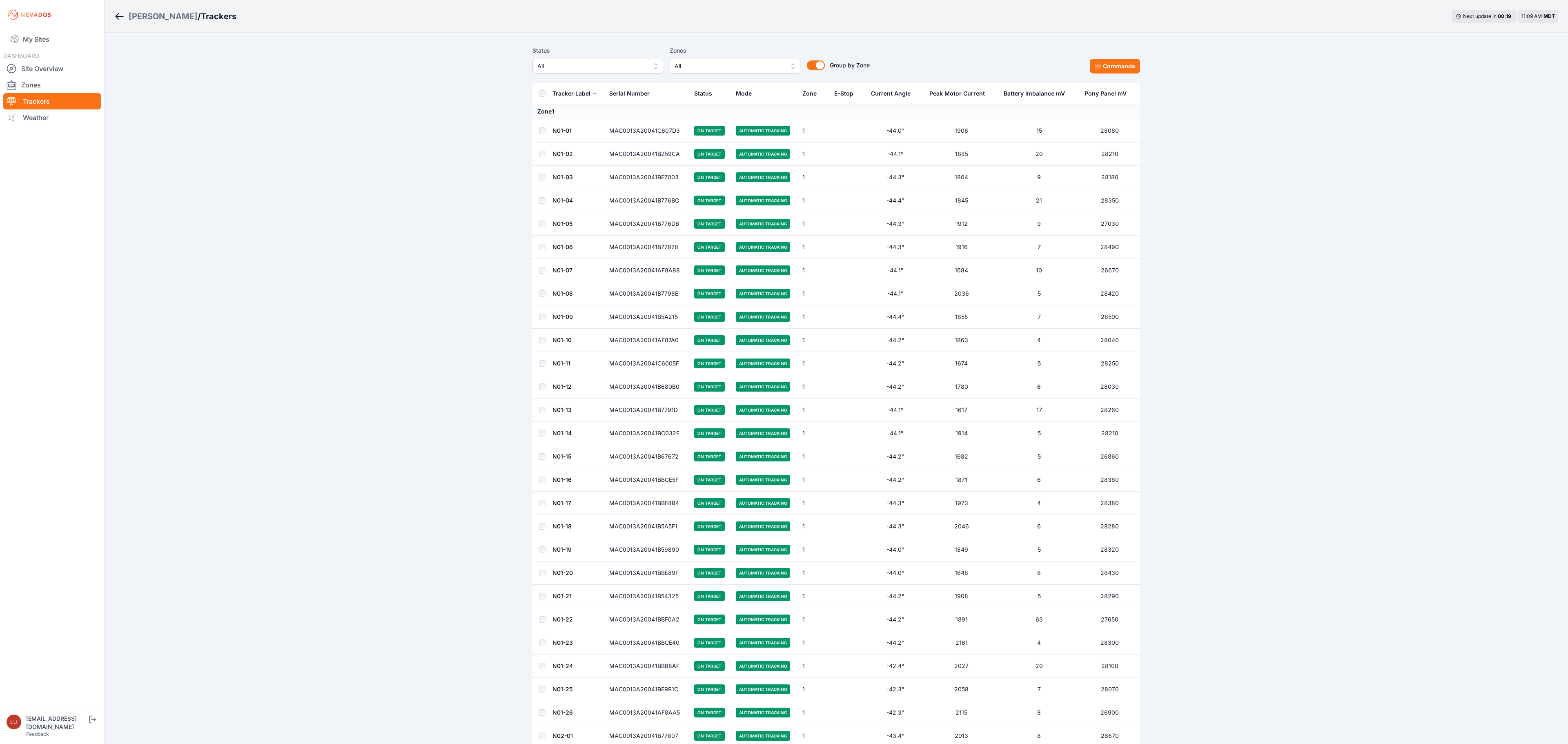
click at [595, 67] on span "All" at bounding box center [592, 66] width 110 height 10
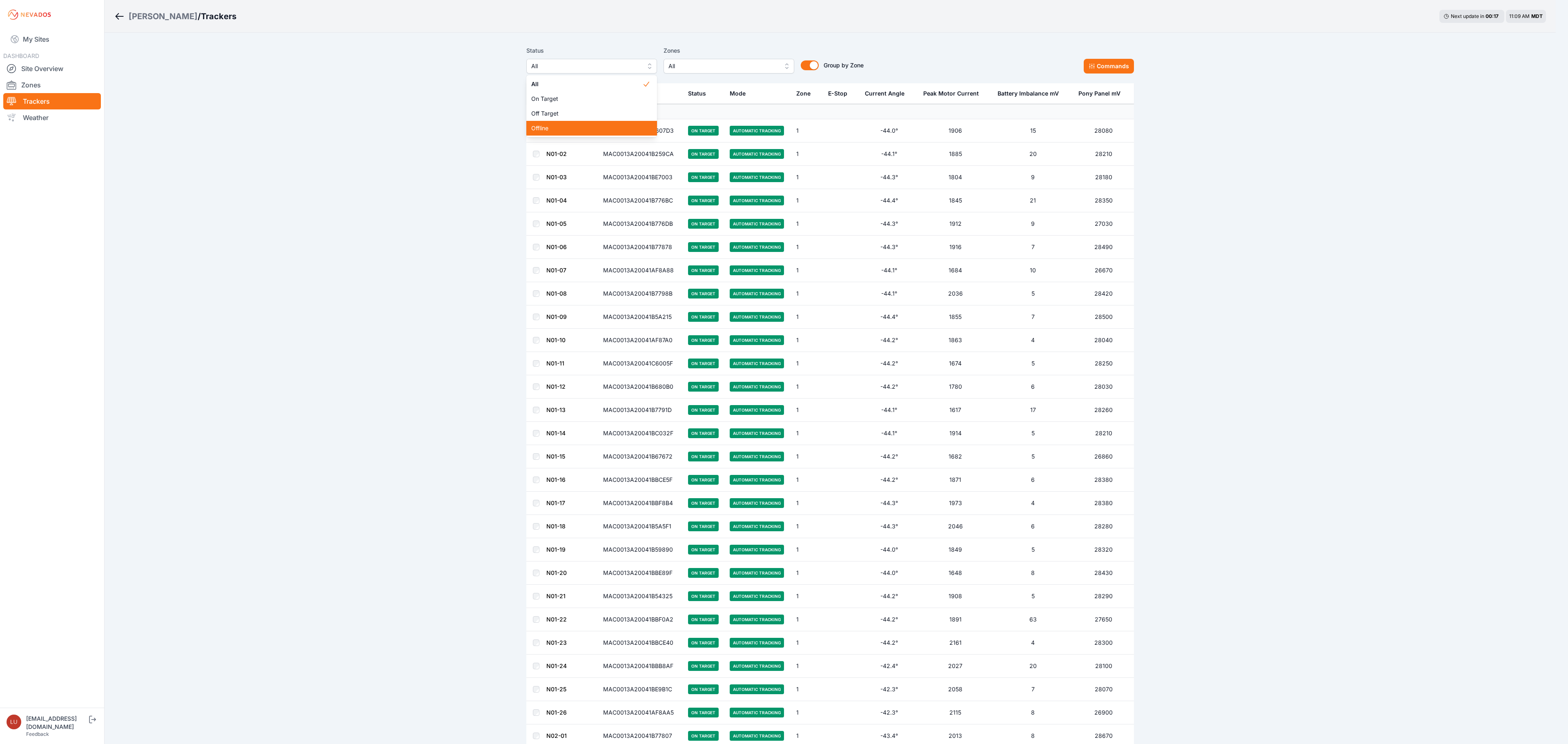
click at [567, 131] on span "Offline" at bounding box center [587, 128] width 111 height 8
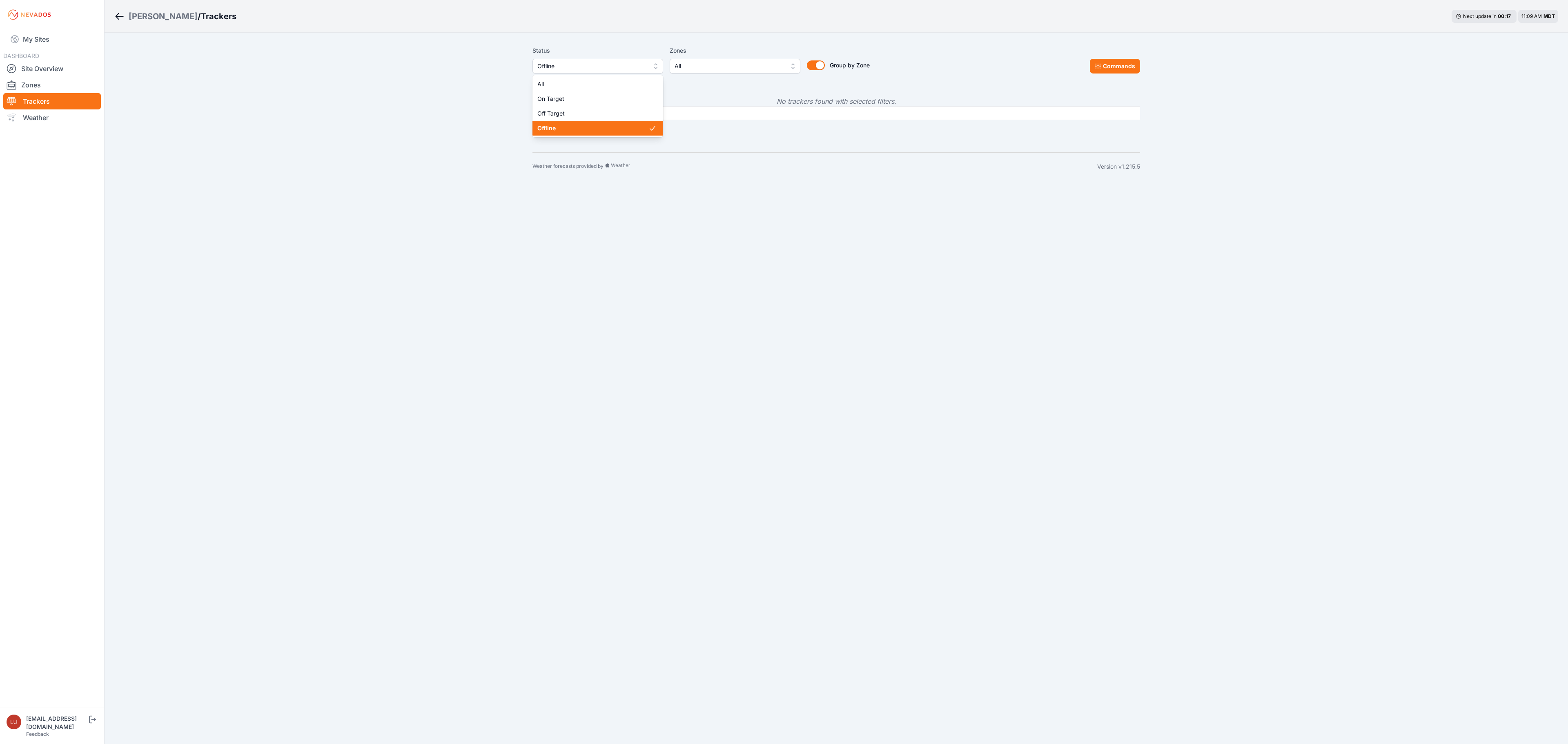
click at [570, 69] on span "Offline" at bounding box center [592, 66] width 110 height 10
click at [570, 112] on span "Off Target" at bounding box center [593, 113] width 111 height 8
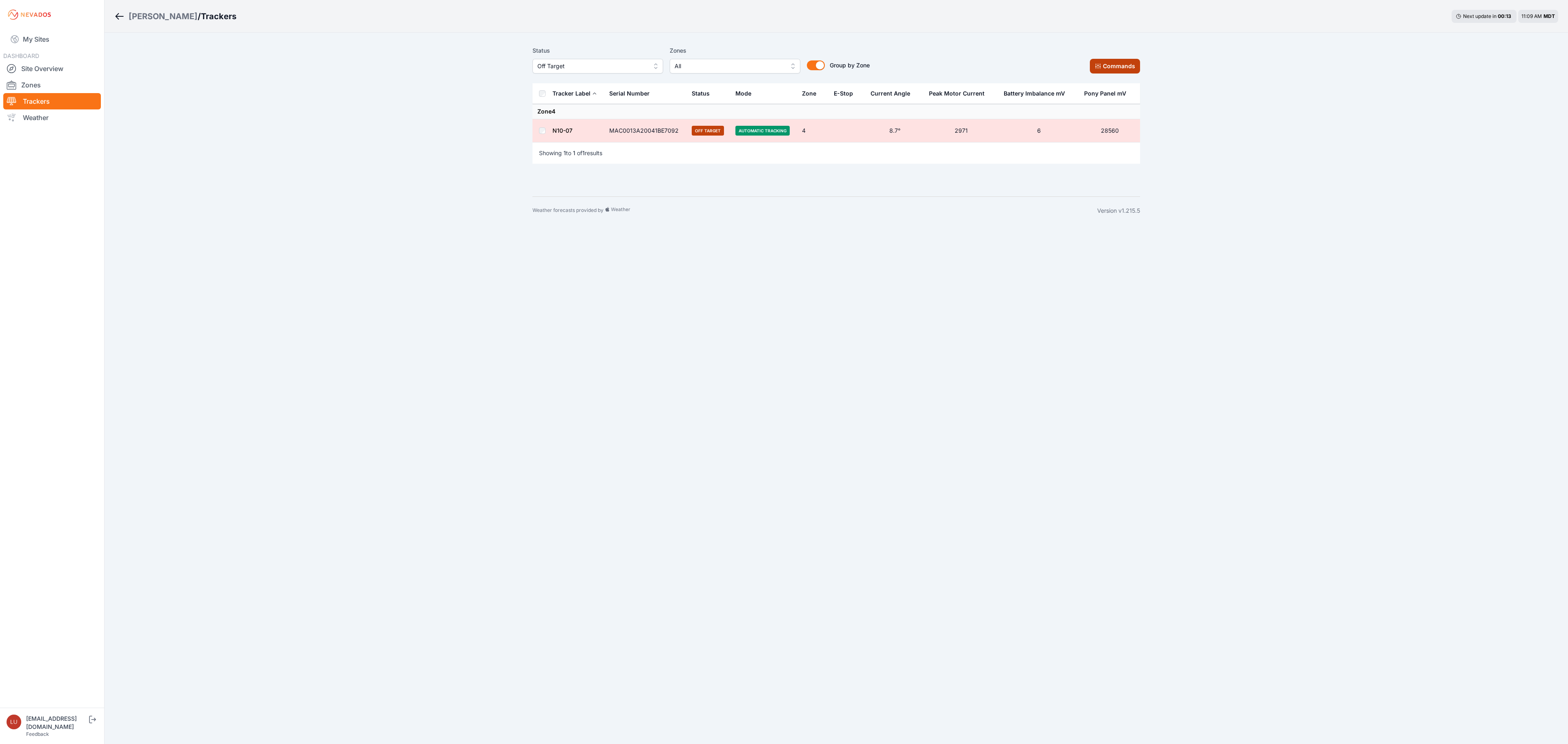
click at [1119, 65] on button "Commands" at bounding box center [1115, 66] width 51 height 15
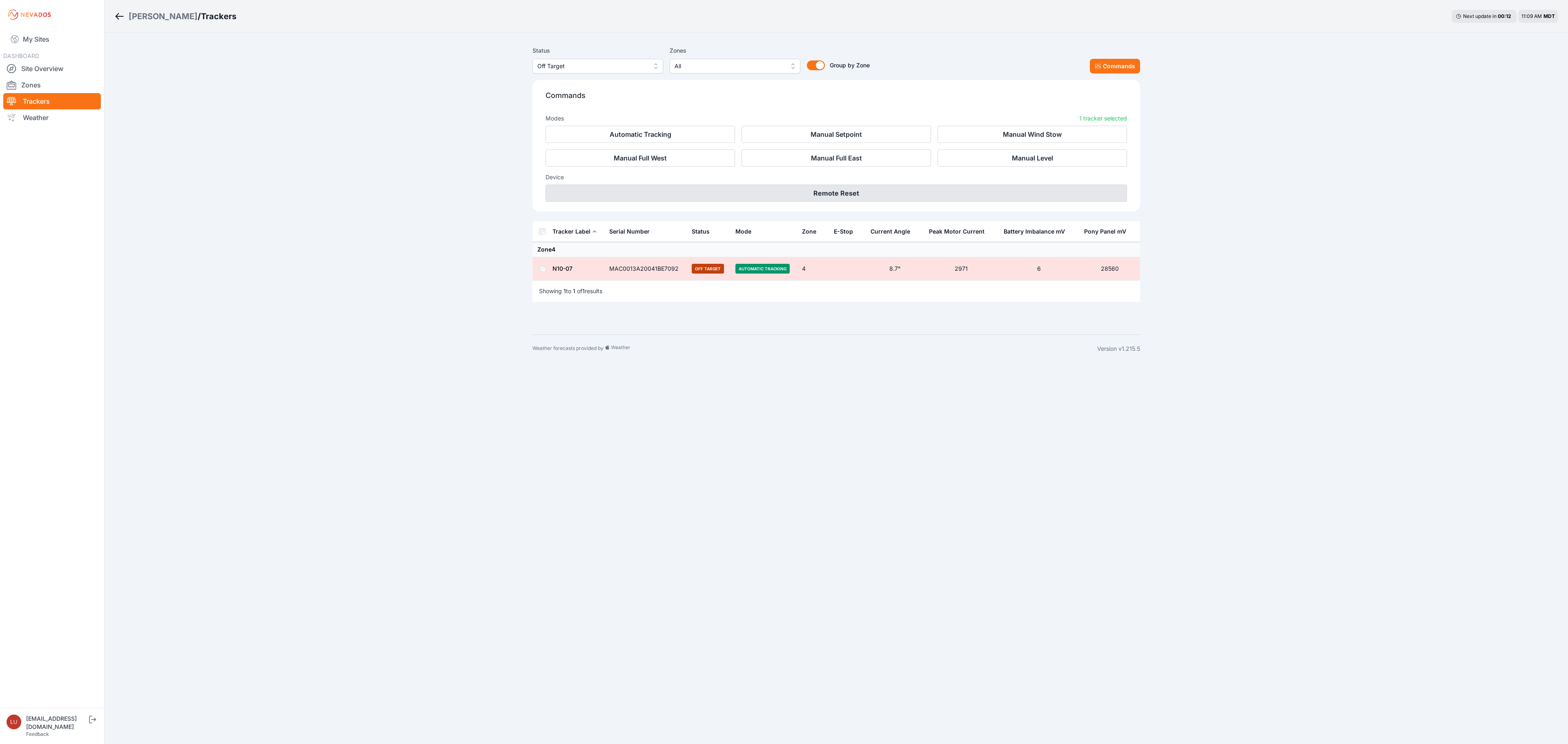
click at [968, 189] on button "Remote Reset" at bounding box center [836, 193] width 581 height 17
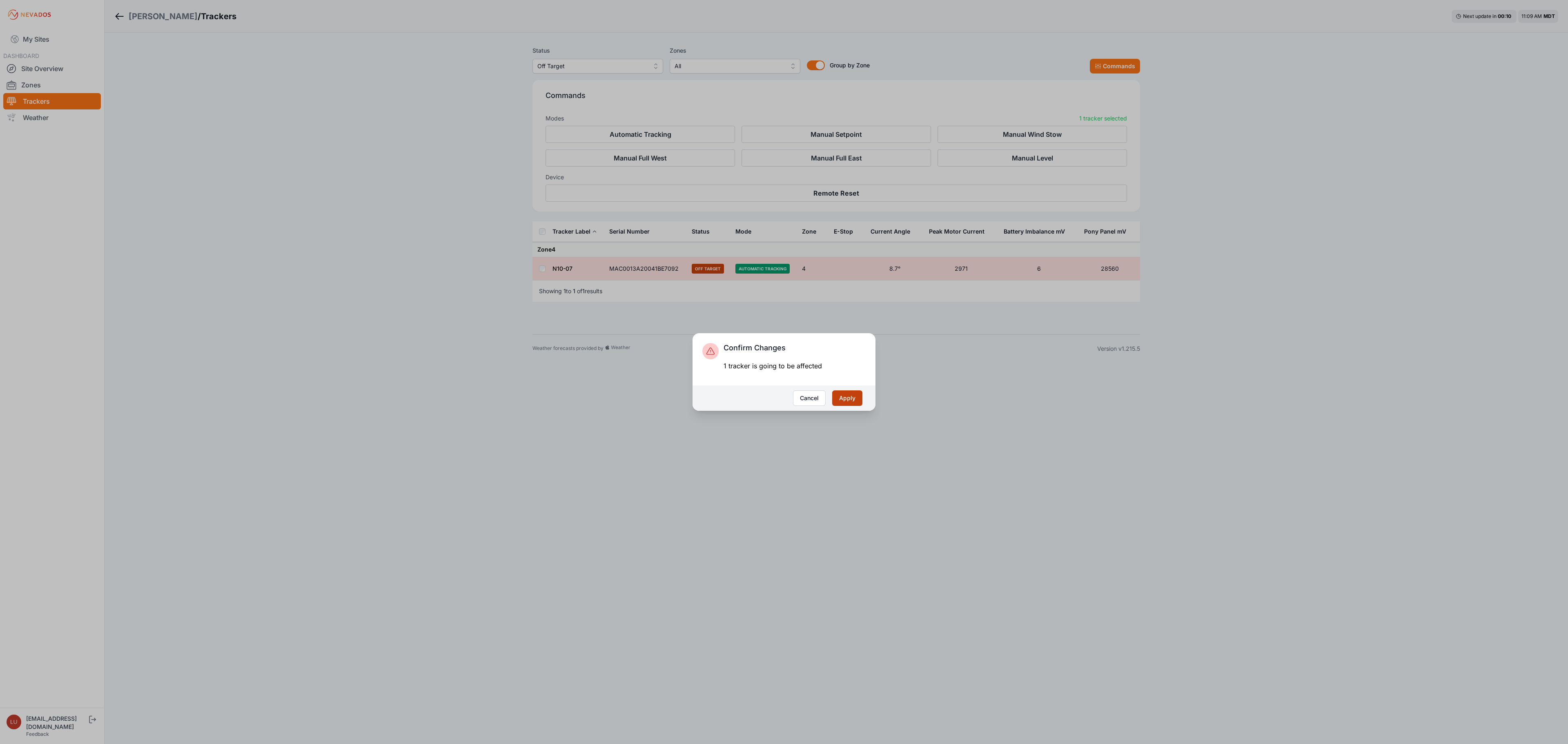
click at [835, 395] on button "Apply" at bounding box center [847, 398] width 30 height 15
